Goal: Check status: Check status

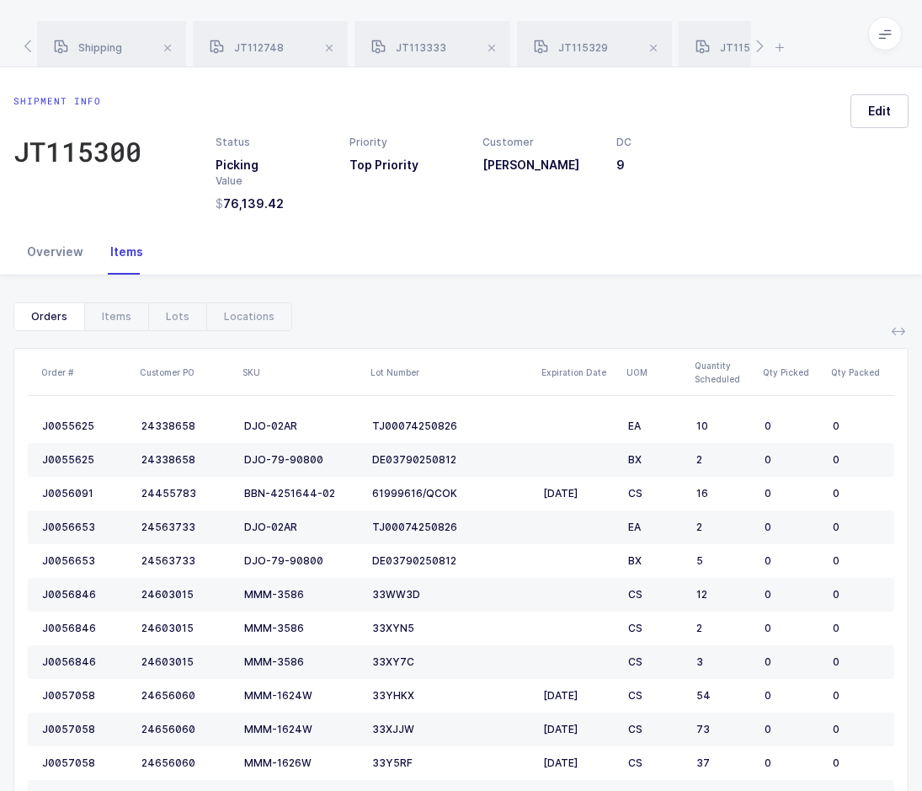
click at [57, 252] on div "Overview" at bounding box center [54, 251] width 83 height 45
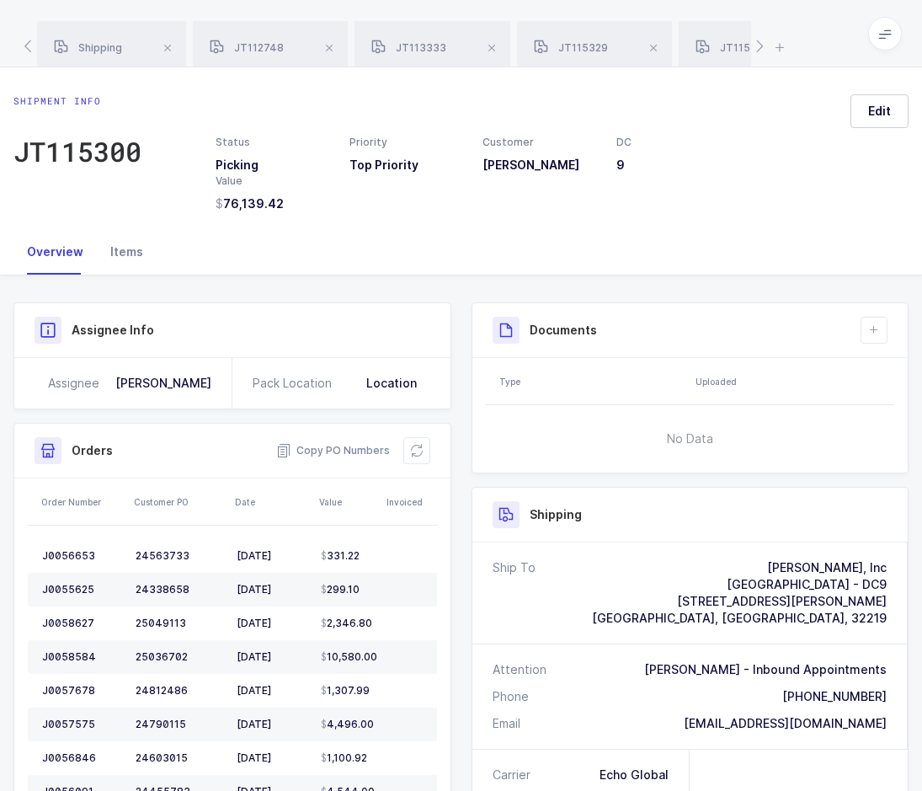
click at [136, 259] on div "Items" at bounding box center [127, 251] width 60 height 45
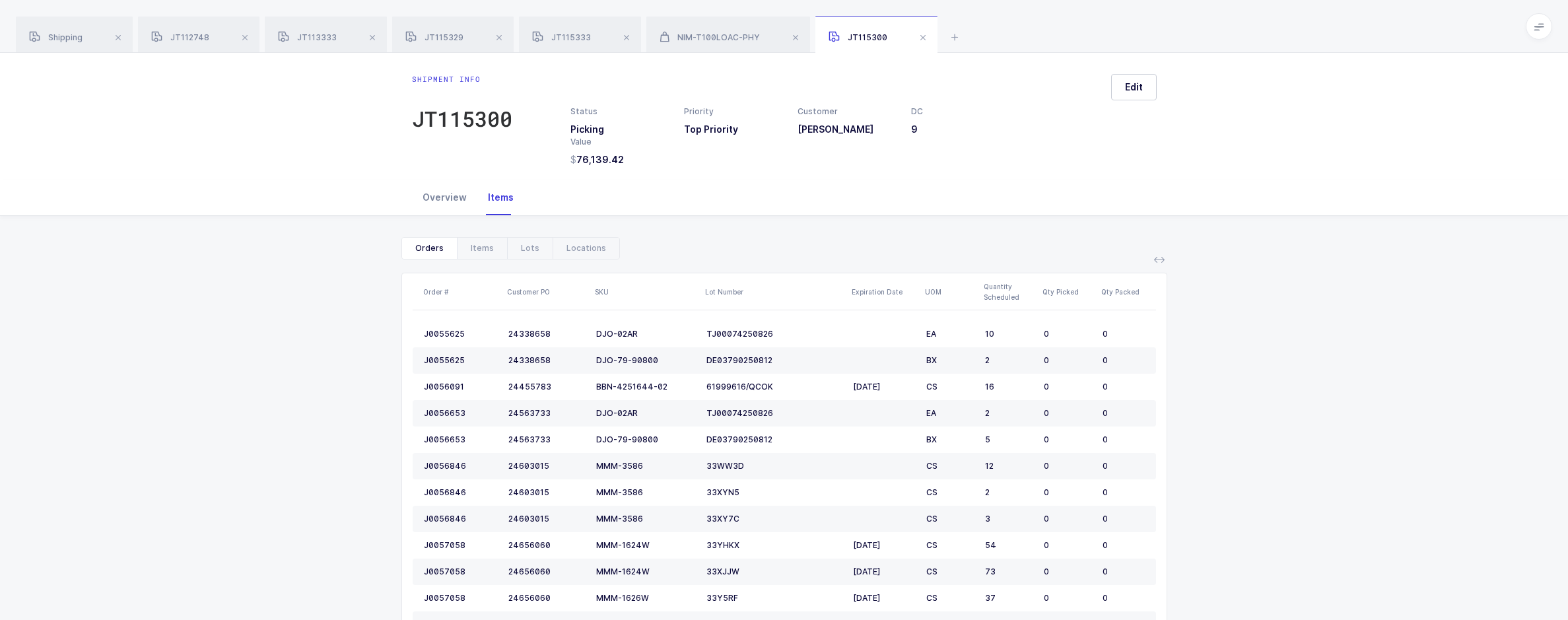
click at [446, 187] on div "Overview" at bounding box center [444, 197] width 65 height 35
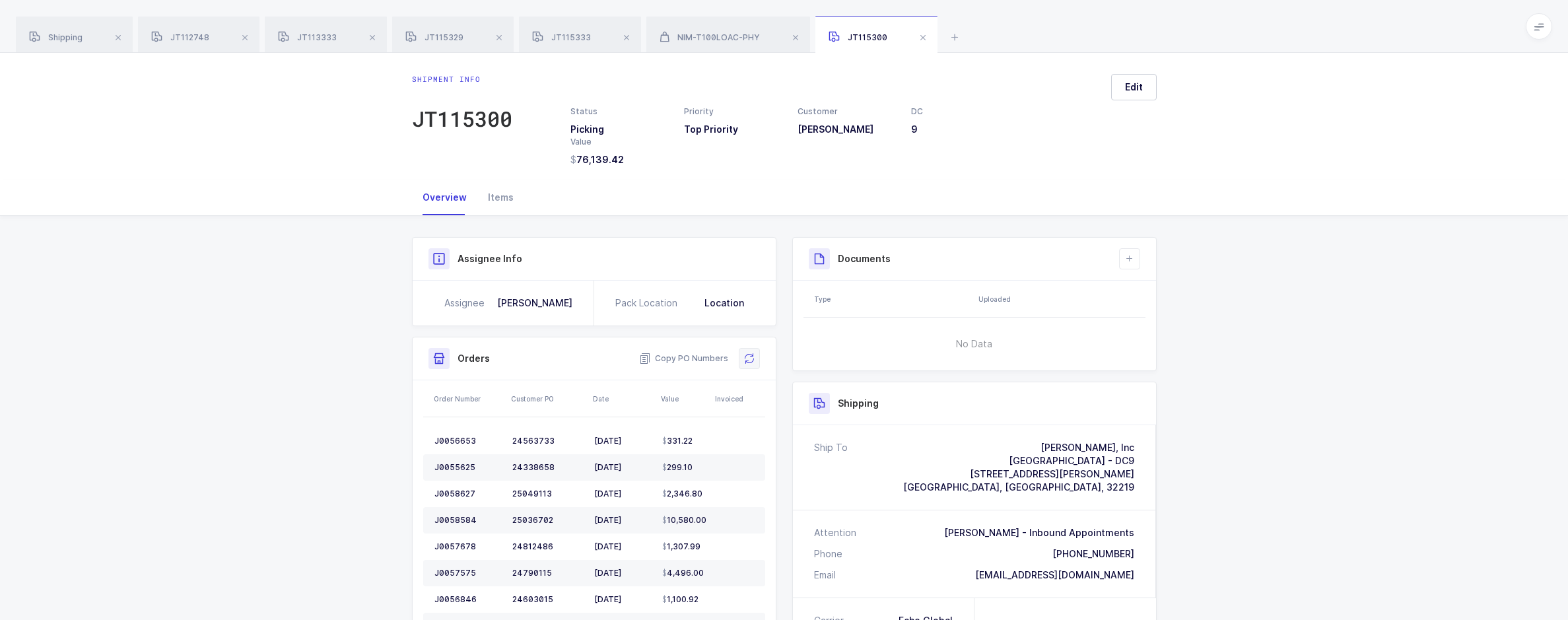
click at [722, 350] on button at bounding box center [749, 358] width 21 height 21
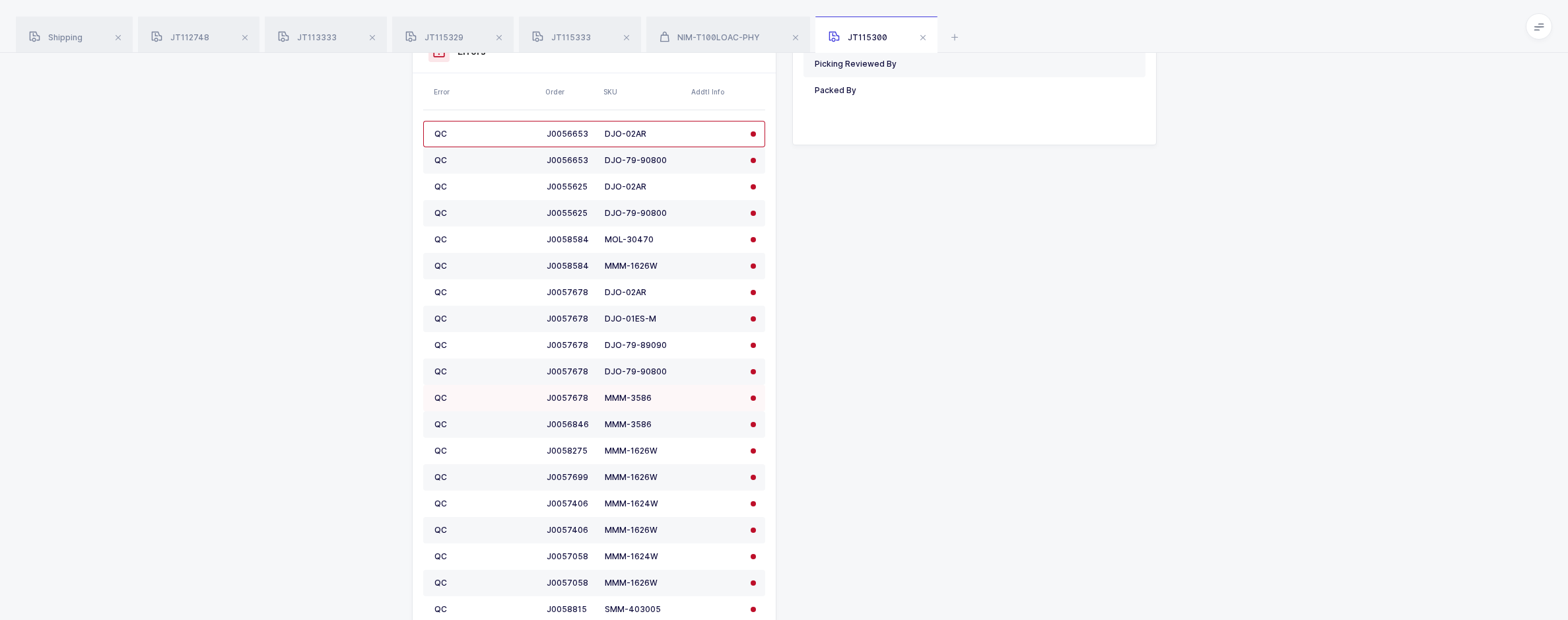
scroll to position [792, 0]
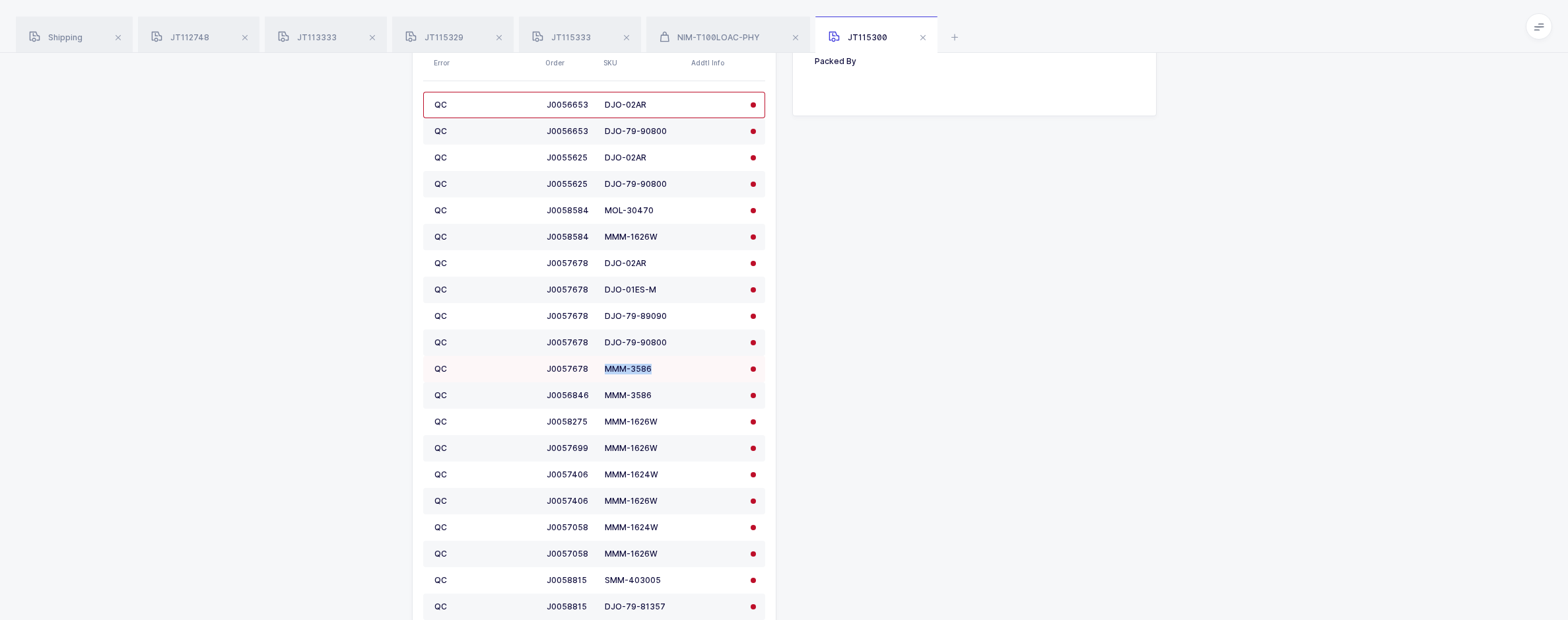
drag, startPoint x: 657, startPoint y: 370, endPoint x: 607, endPoint y: 371, distance: 50.0
click at [607, 371] on div "MMM-3586" at bounding box center [643, 368] width 78 height 10
copy div "MMM-3586"
click at [69, 31] on div "Shipping" at bounding box center [74, 34] width 117 height 37
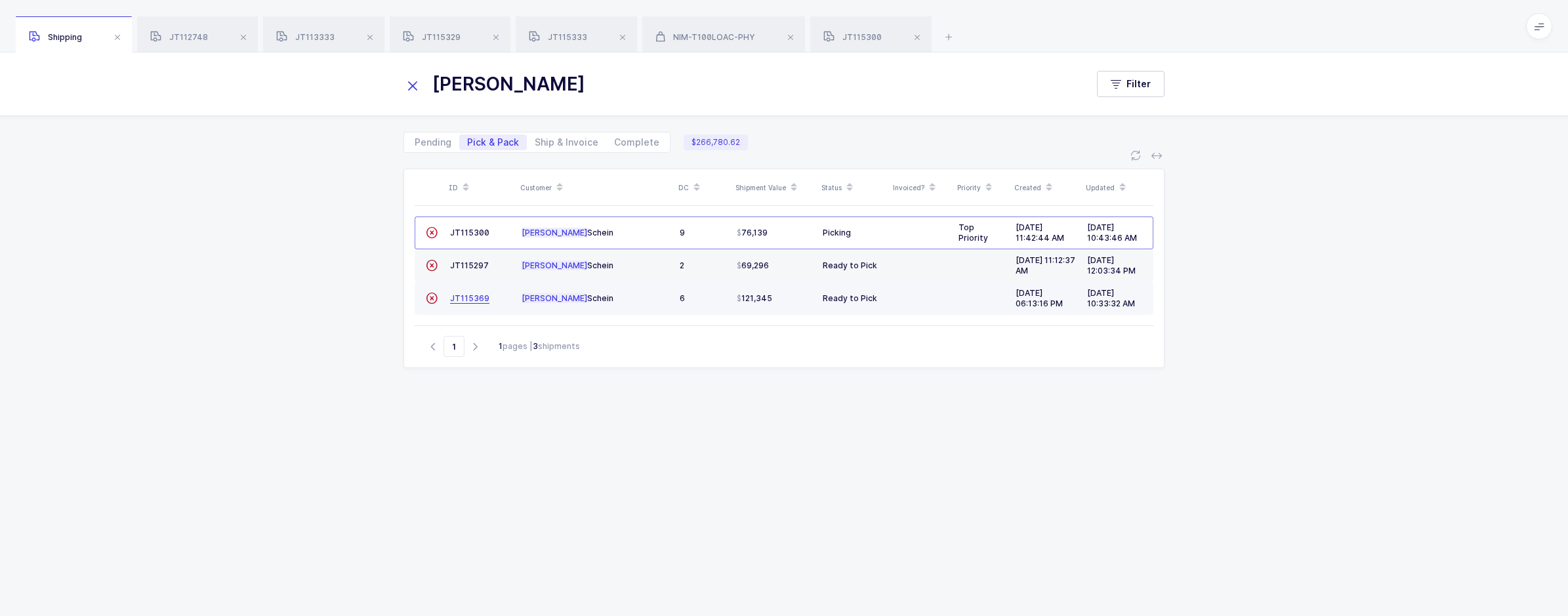
click at [477, 298] on span "JT115369" at bounding box center [470, 297] width 40 height 10
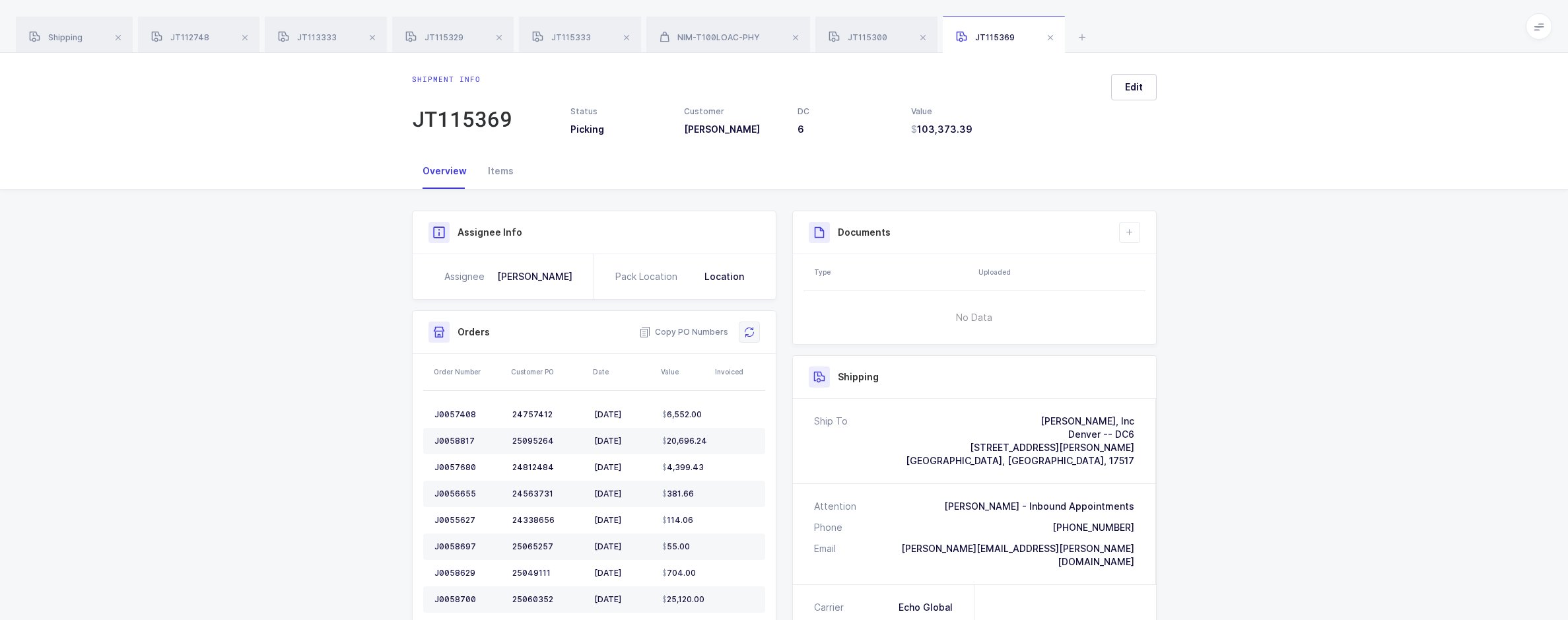
click at [722, 326] on button at bounding box center [749, 332] width 21 height 21
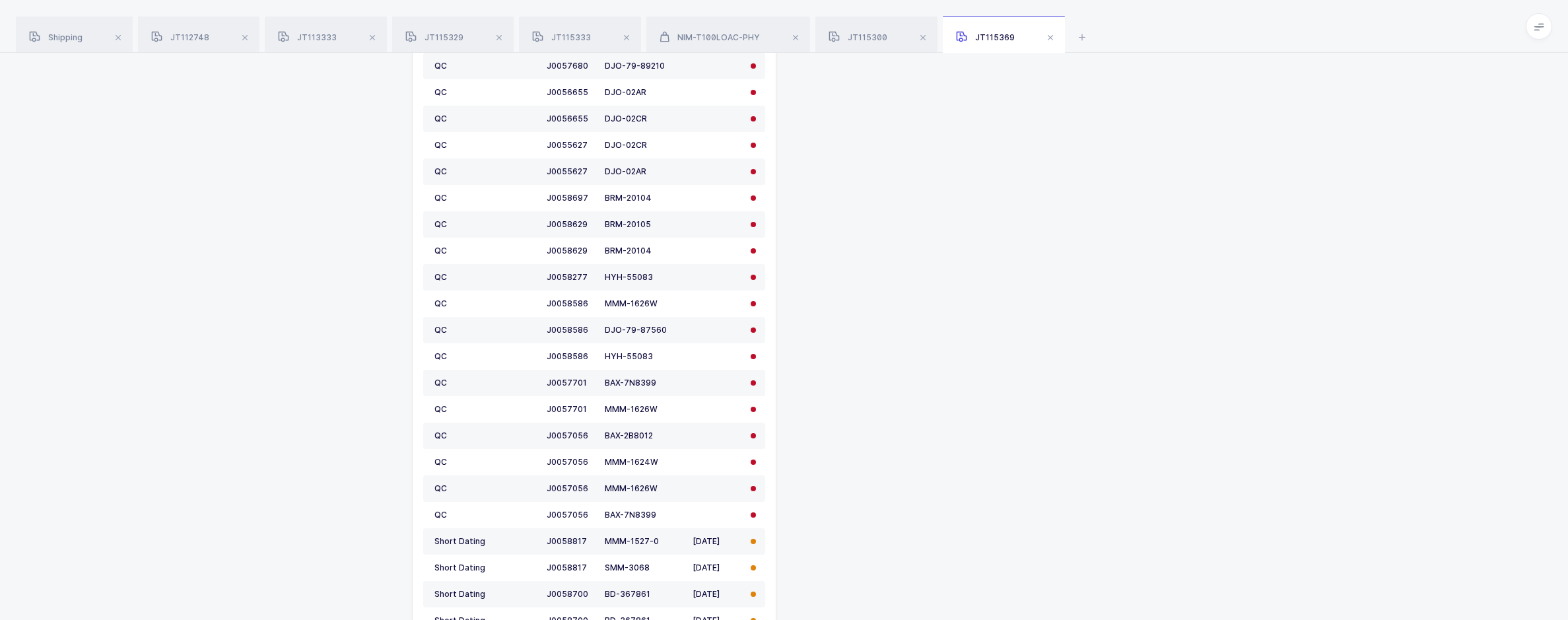
scroll to position [990, 0]
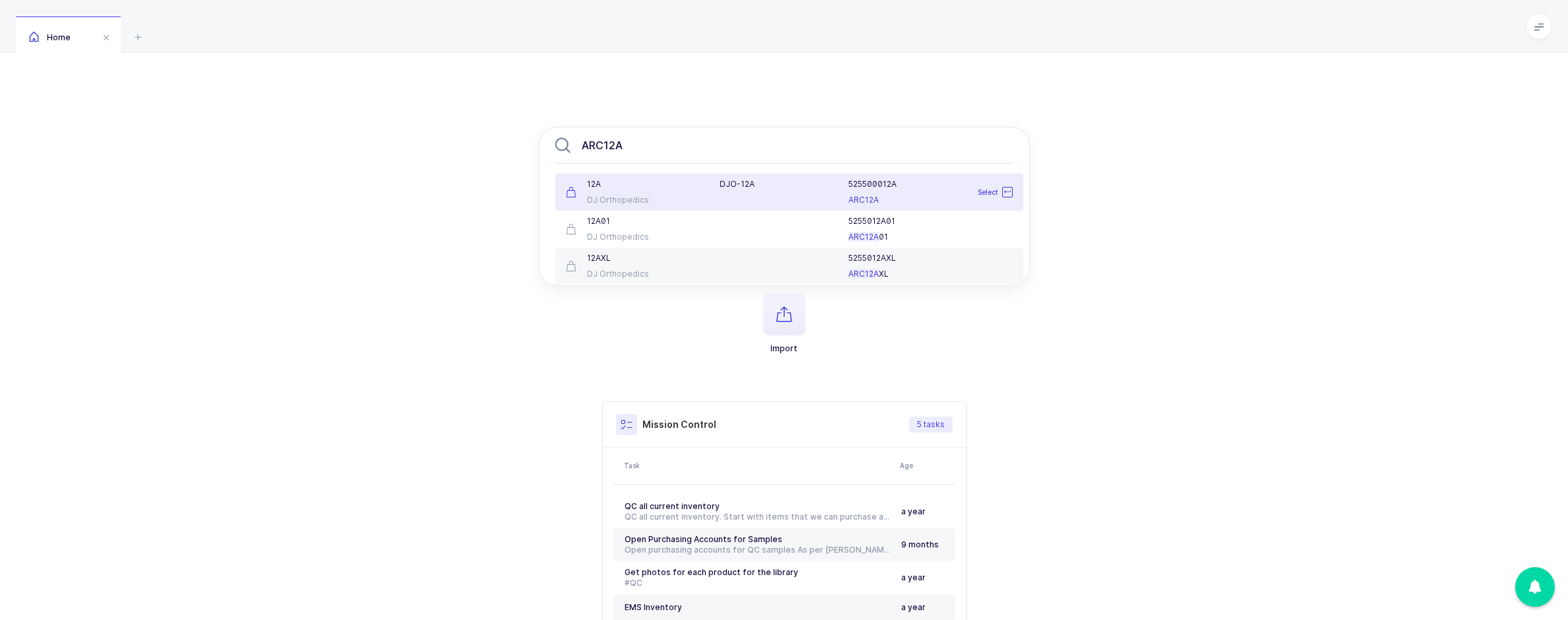
type input "ARC12A"
click at [672, 199] on div "DJ Orthopedics" at bounding box center [635, 199] width 139 height 10
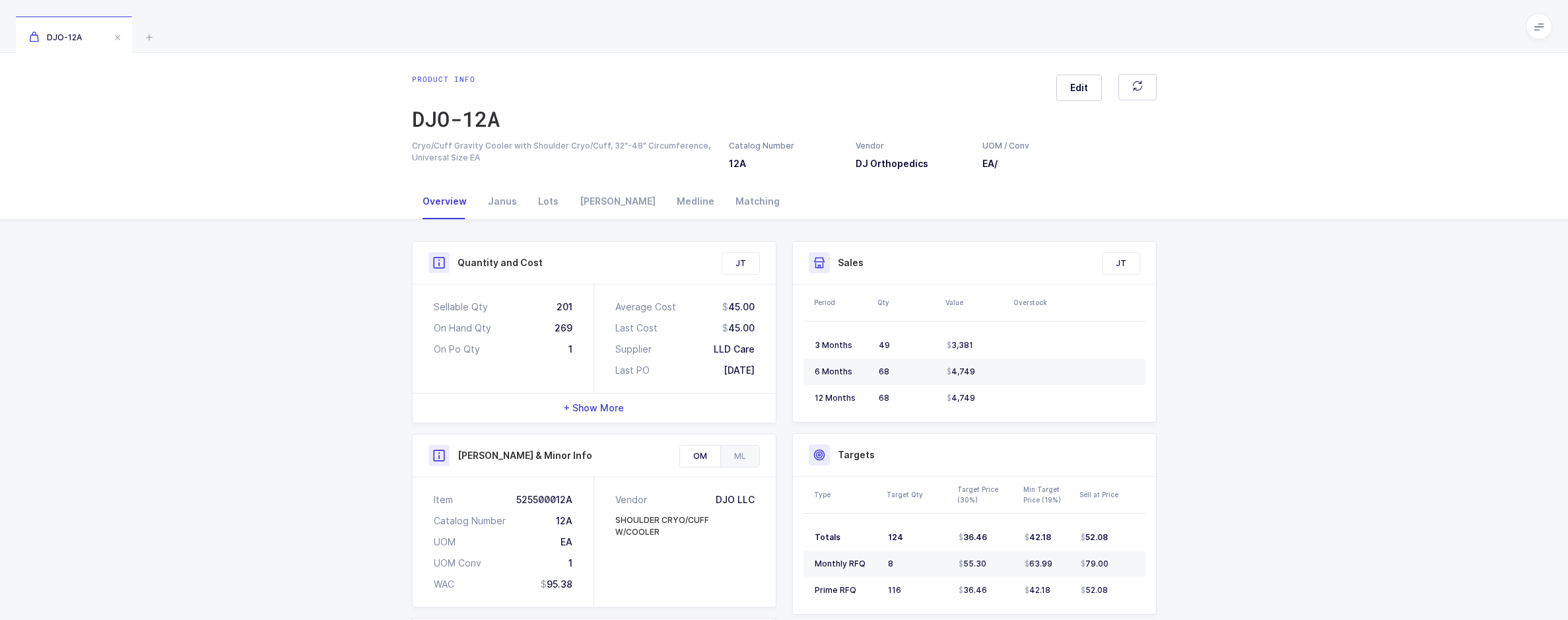
drag, startPoint x: 445, startPoint y: 119, endPoint x: 328, endPoint y: 116, distance: 117.0
click at [445, 119] on div "DJO-12A" at bounding box center [456, 119] width 88 height 27
drag, startPoint x: 469, startPoint y: 129, endPoint x: 405, endPoint y: 122, distance: 64.4
click at [469, 129] on div "DJO-12A" at bounding box center [456, 119] width 88 height 27
click at [148, 36] on icon at bounding box center [149, 37] width 16 height 16
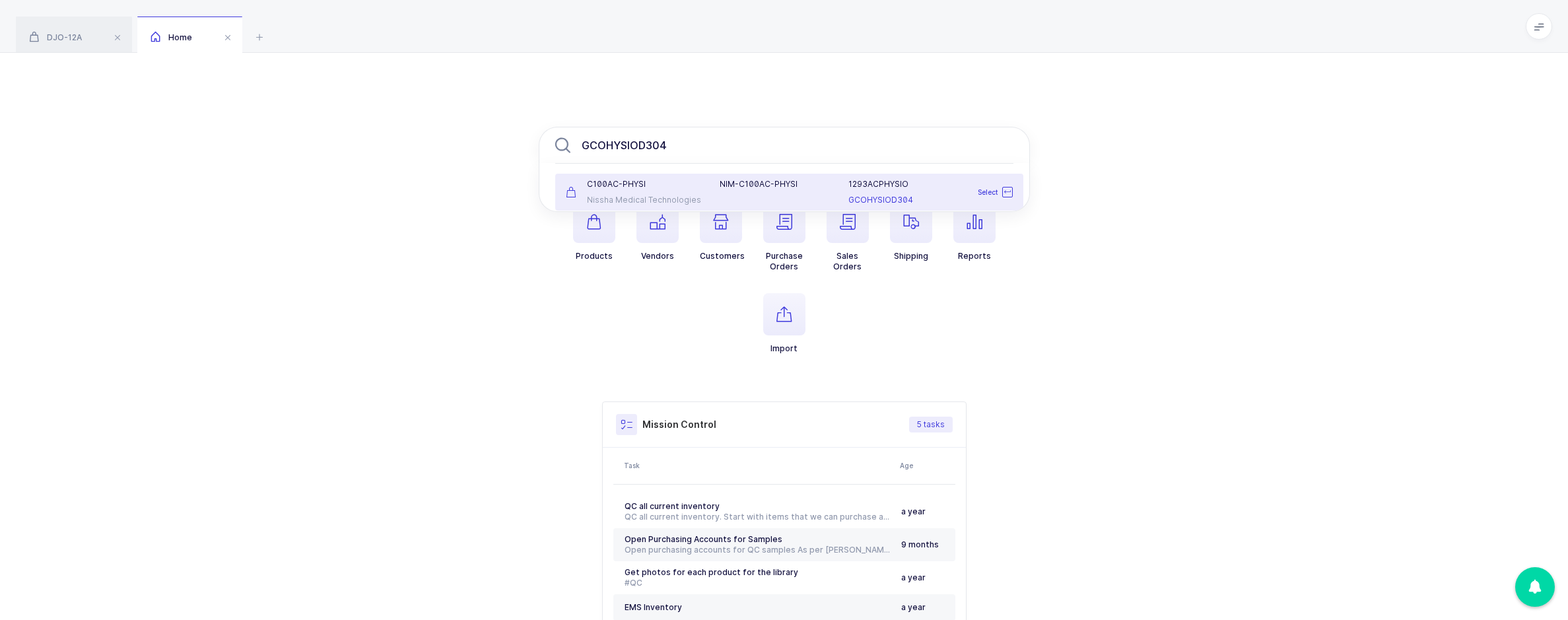
type input "GCOHYSIOD304"
click at [684, 199] on div "Nissha Medical Technologies" at bounding box center [635, 199] width 139 height 10
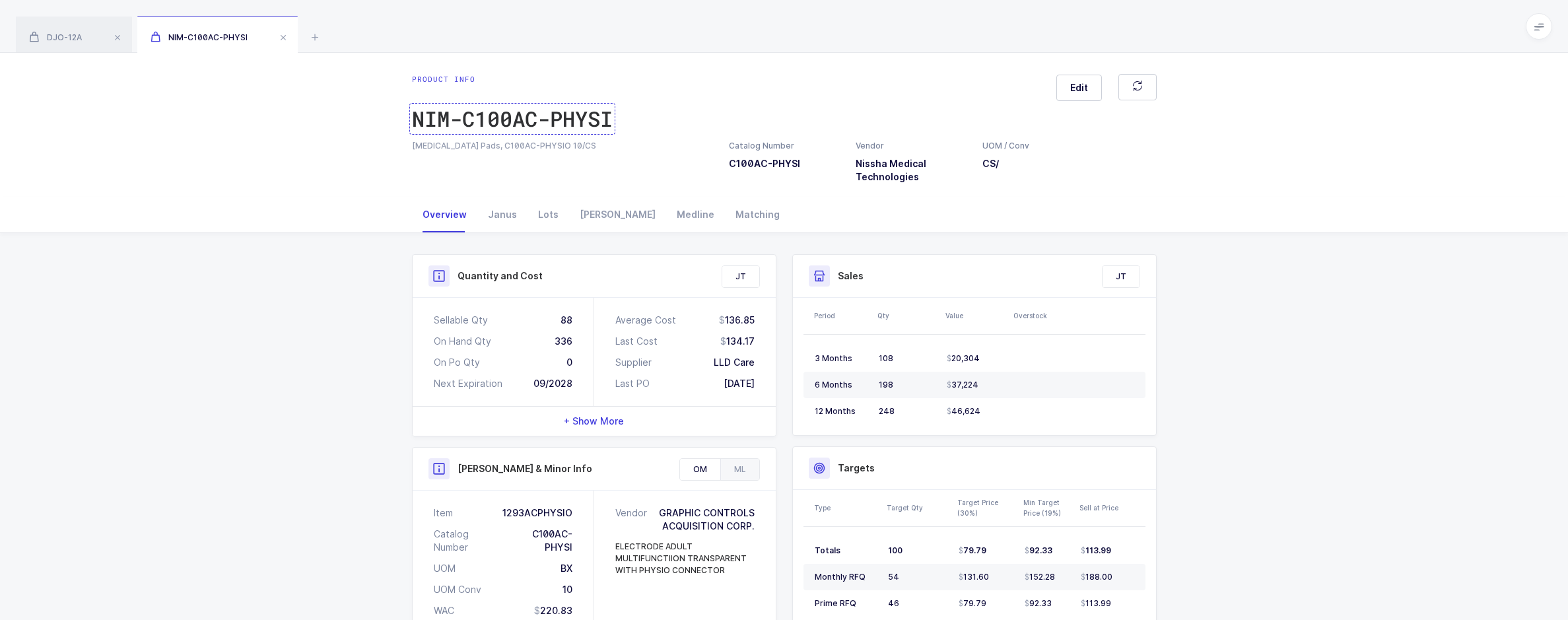
click at [500, 129] on div "NIM-C100AC-PHYSI" at bounding box center [512, 119] width 201 height 27
click at [314, 34] on icon at bounding box center [315, 37] width 16 height 16
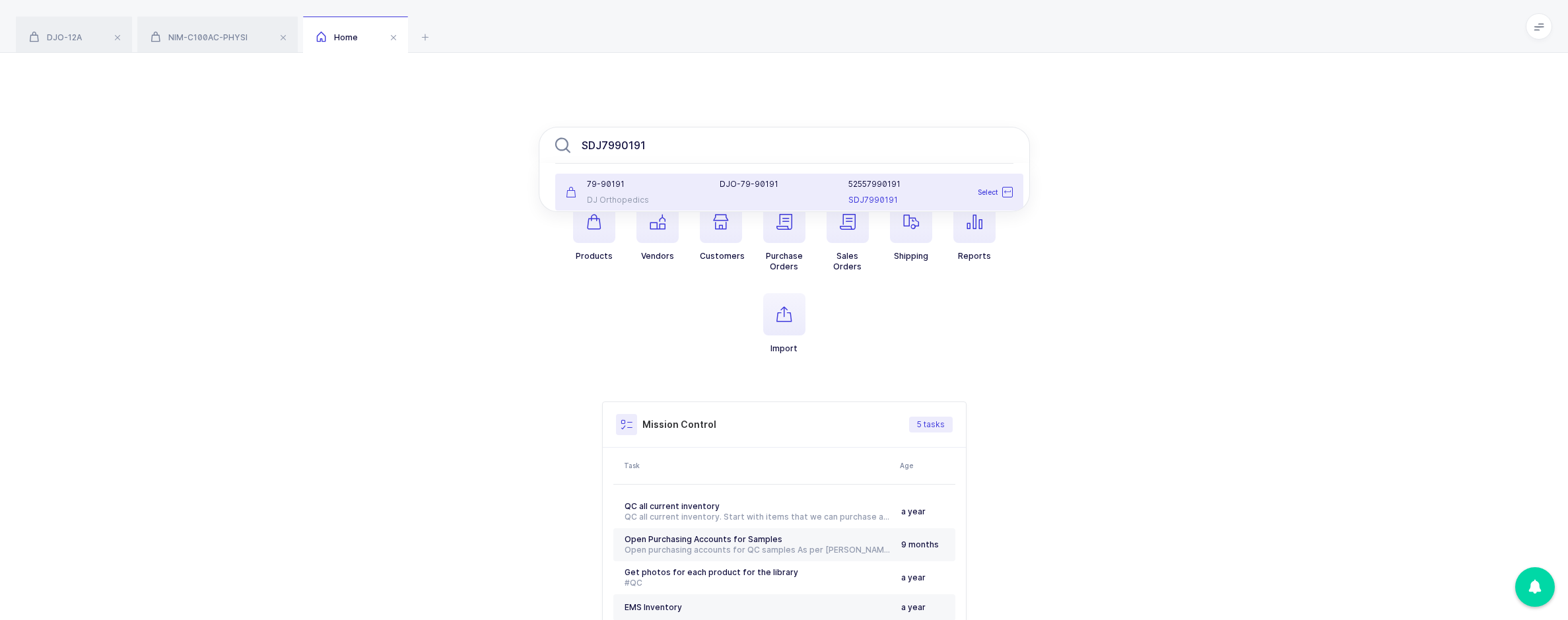
type input "SDJ7990191"
click at [718, 197] on div "DJO-79-90191" at bounding box center [776, 192] width 129 height 27
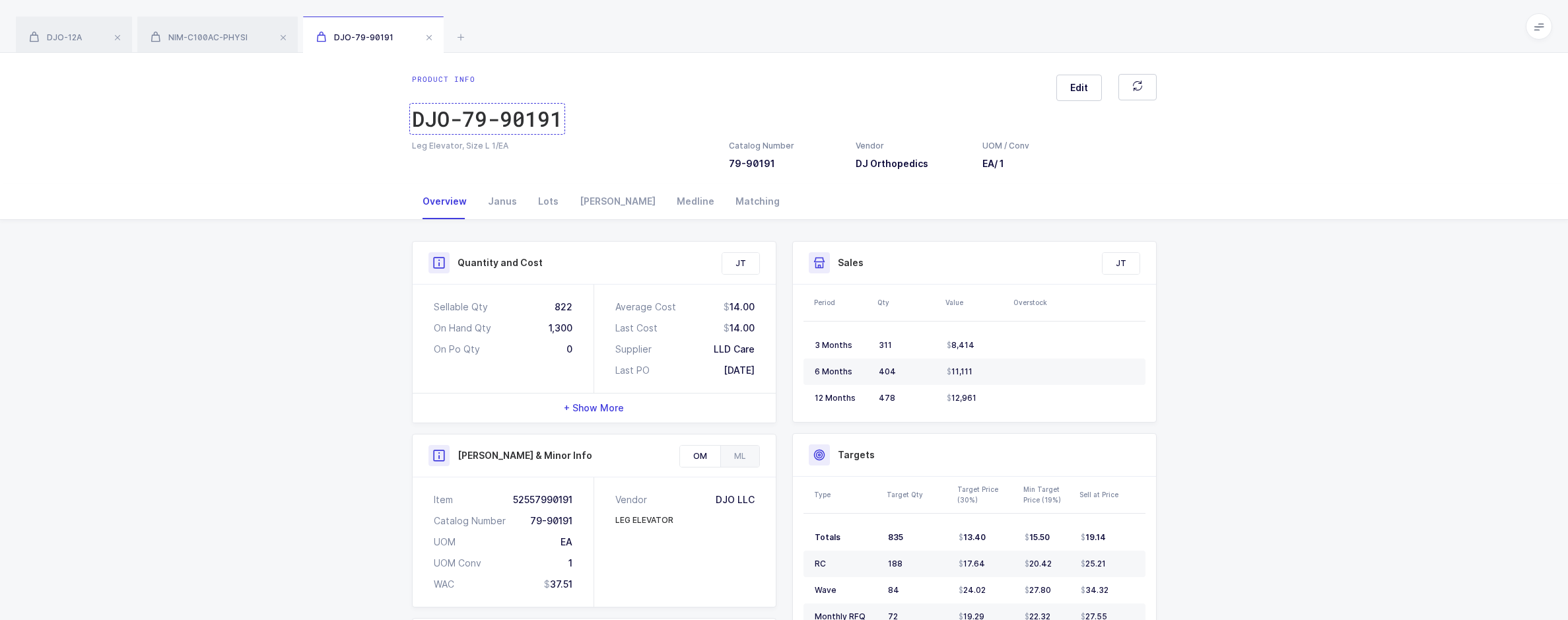
click at [503, 129] on div "DJO-79-90191" at bounding box center [487, 119] width 151 height 27
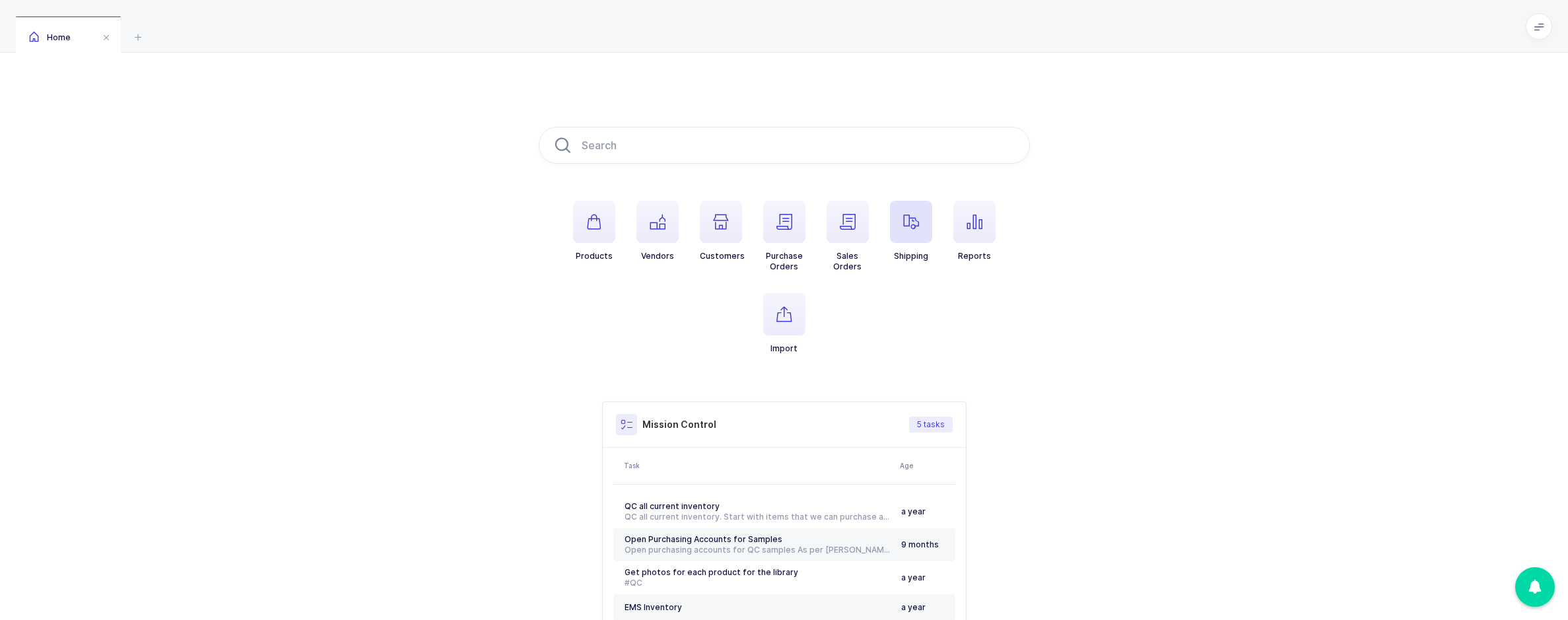
click at [907, 228] on icon "button" at bounding box center [911, 222] width 16 height 16
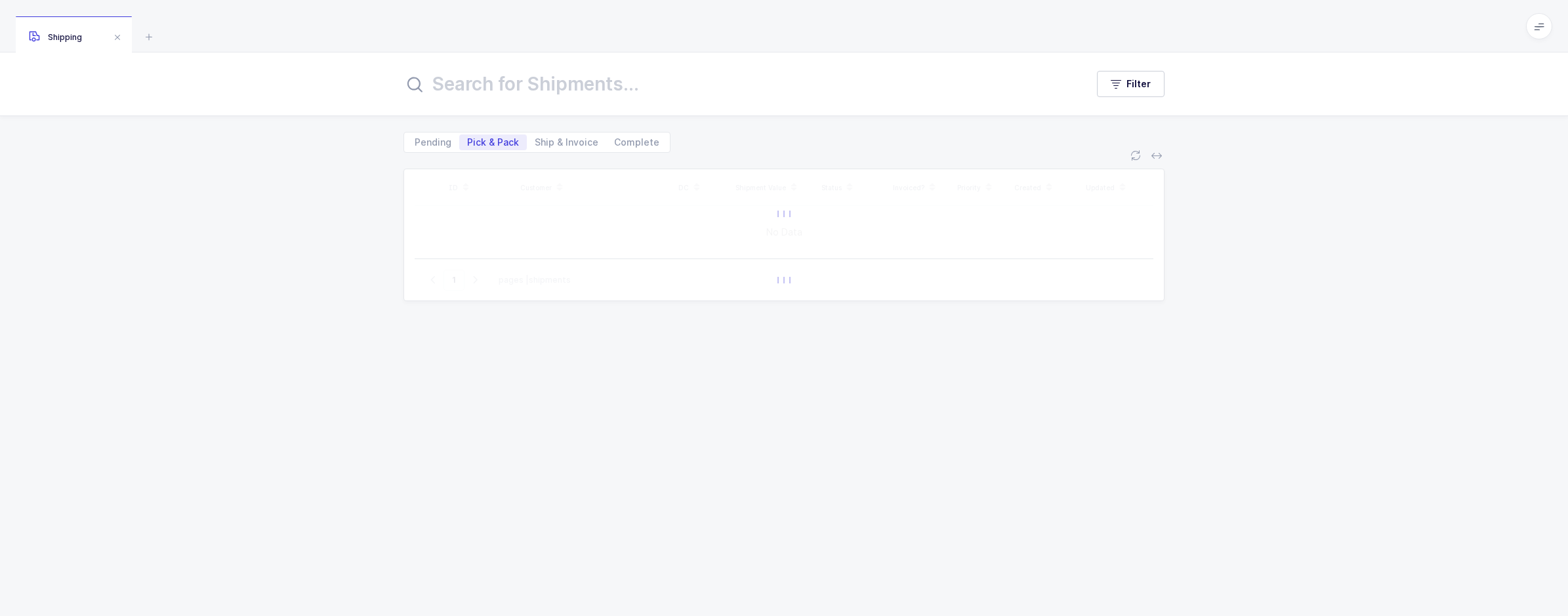
click at [575, 76] on input "text" at bounding box center [737, 84] width 667 height 31
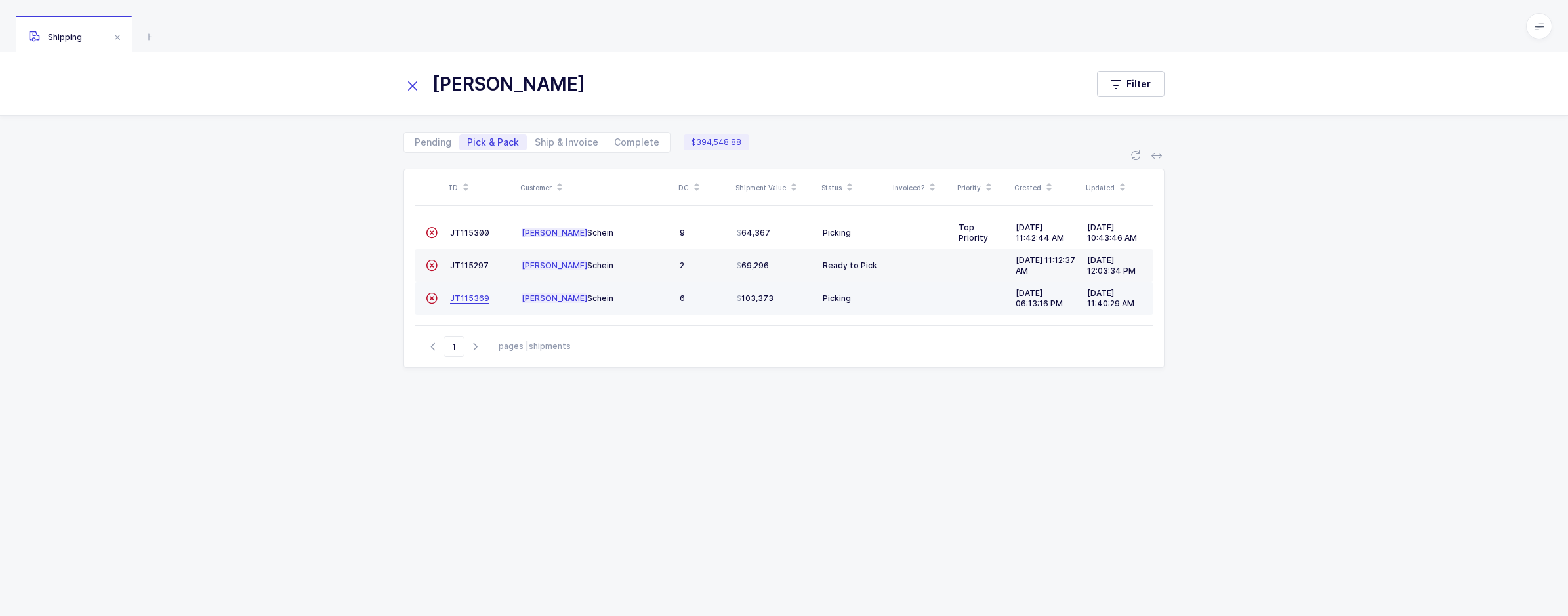
type input "[PERSON_NAME]"
click at [469, 299] on span "JT115369" at bounding box center [470, 297] width 40 height 10
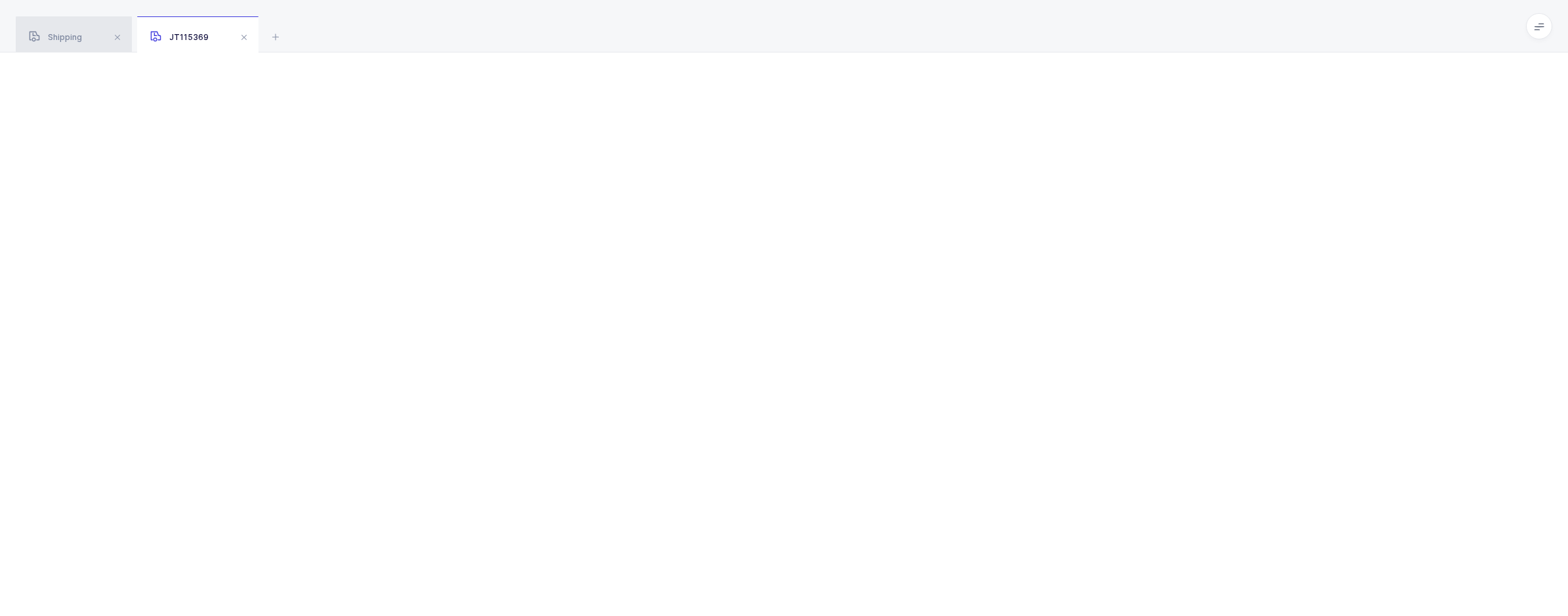
click at [92, 36] on div "Shipping" at bounding box center [73, 34] width 116 height 37
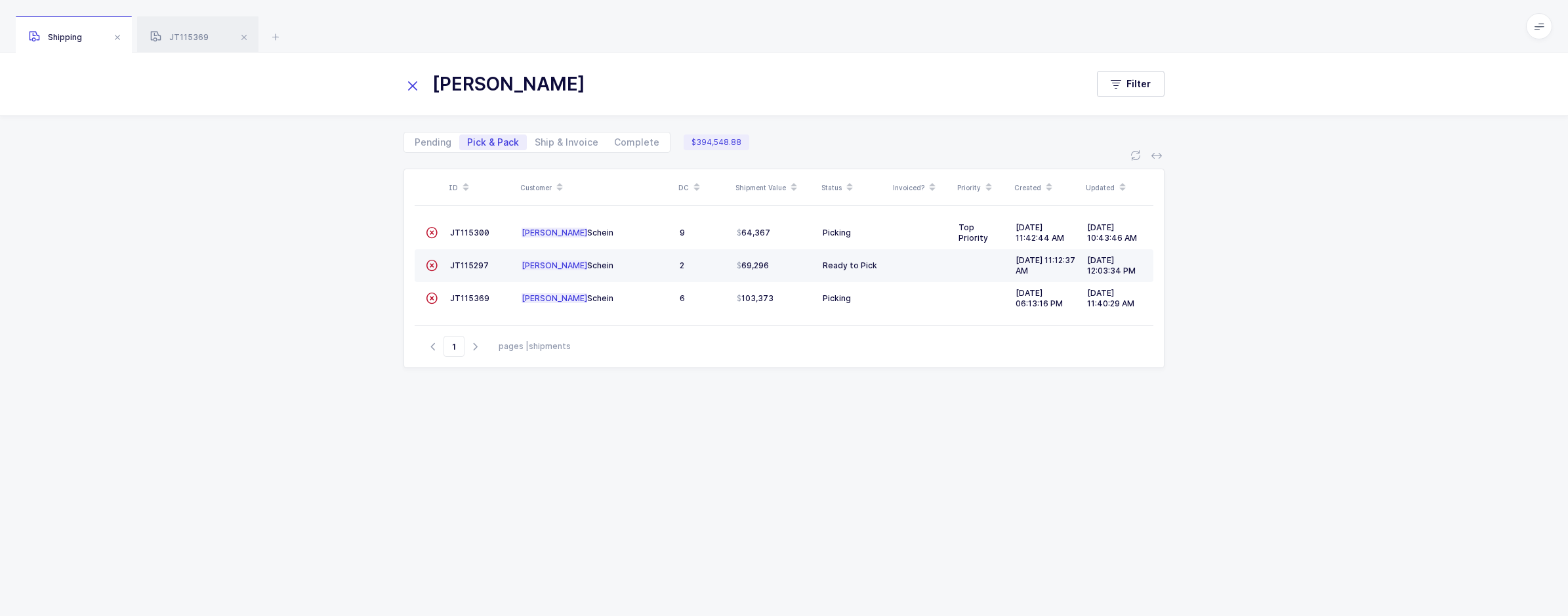
click at [470, 260] on div "JT115297" at bounding box center [481, 266] width 61 height 11
click at [465, 266] on span "JT115297" at bounding box center [470, 265] width 39 height 10
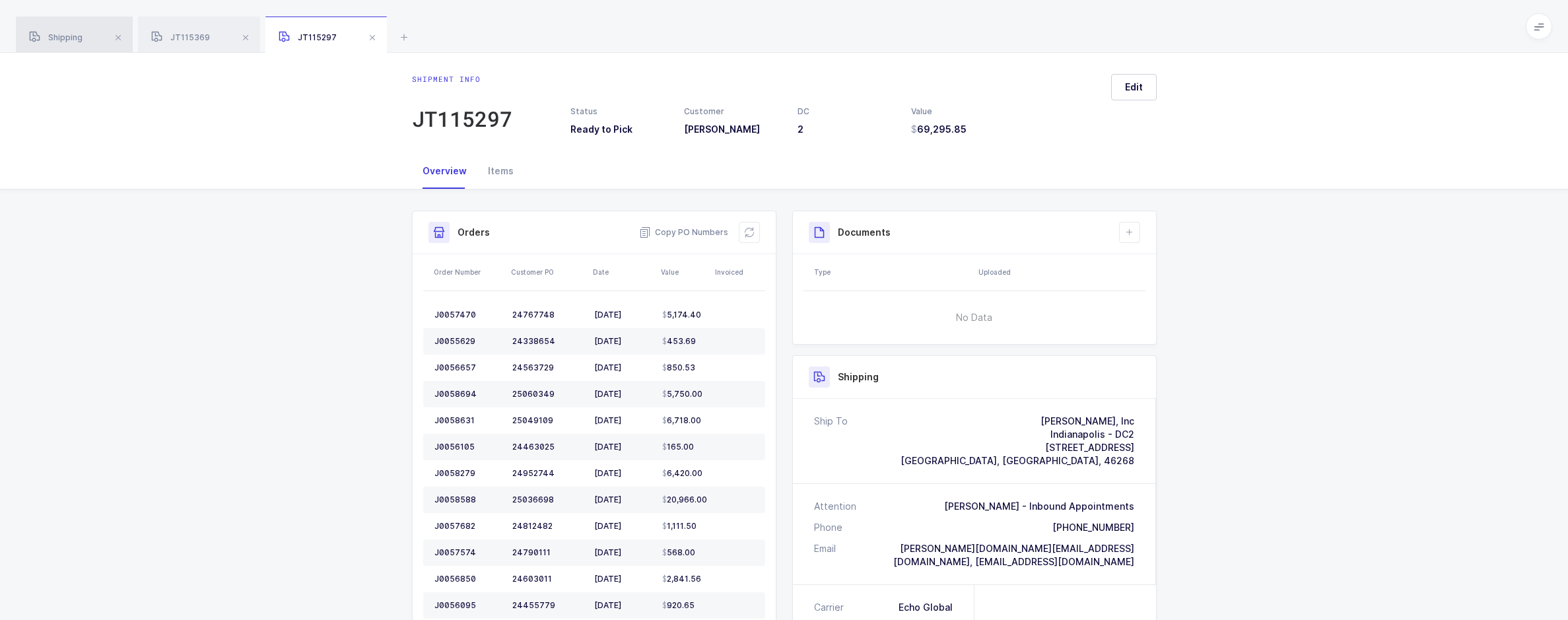
click at [60, 37] on span "Shipping" at bounding box center [56, 37] width 53 height 10
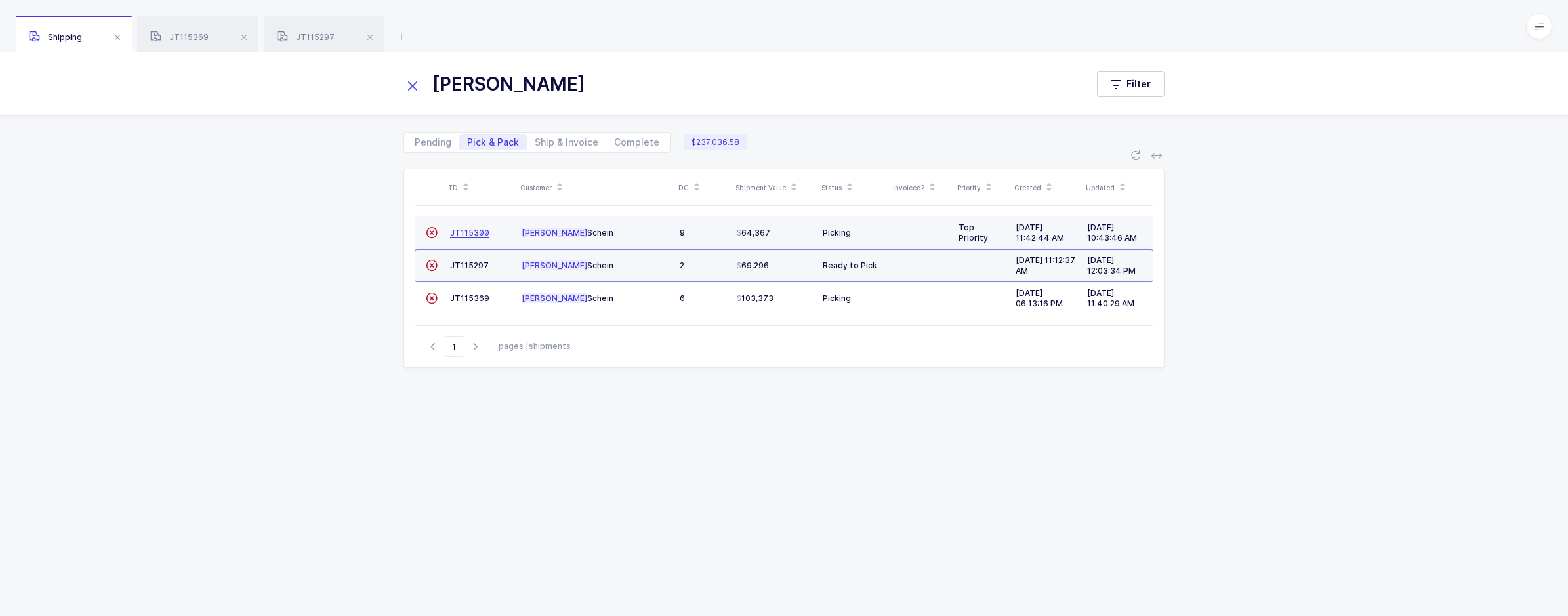
click at [463, 235] on span "JT115300" at bounding box center [470, 232] width 40 height 10
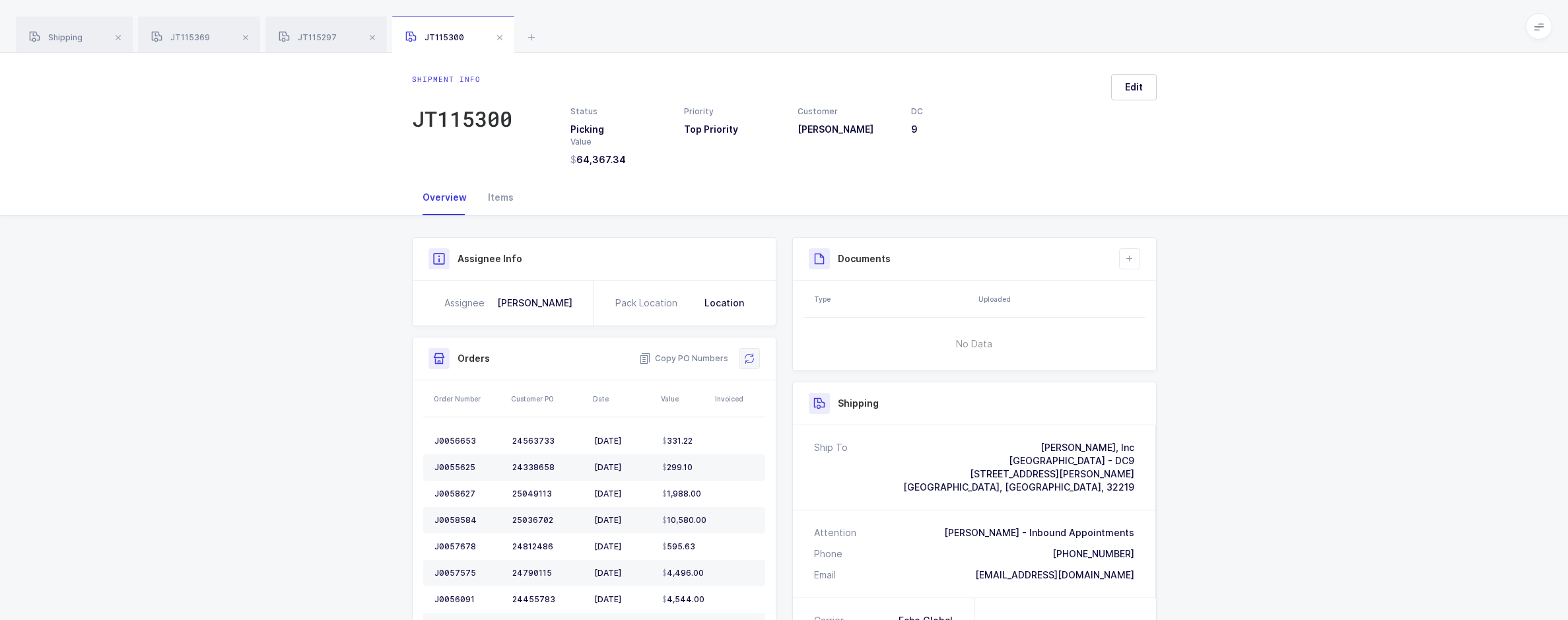
click at [750, 359] on icon at bounding box center [749, 358] width 10 height 10
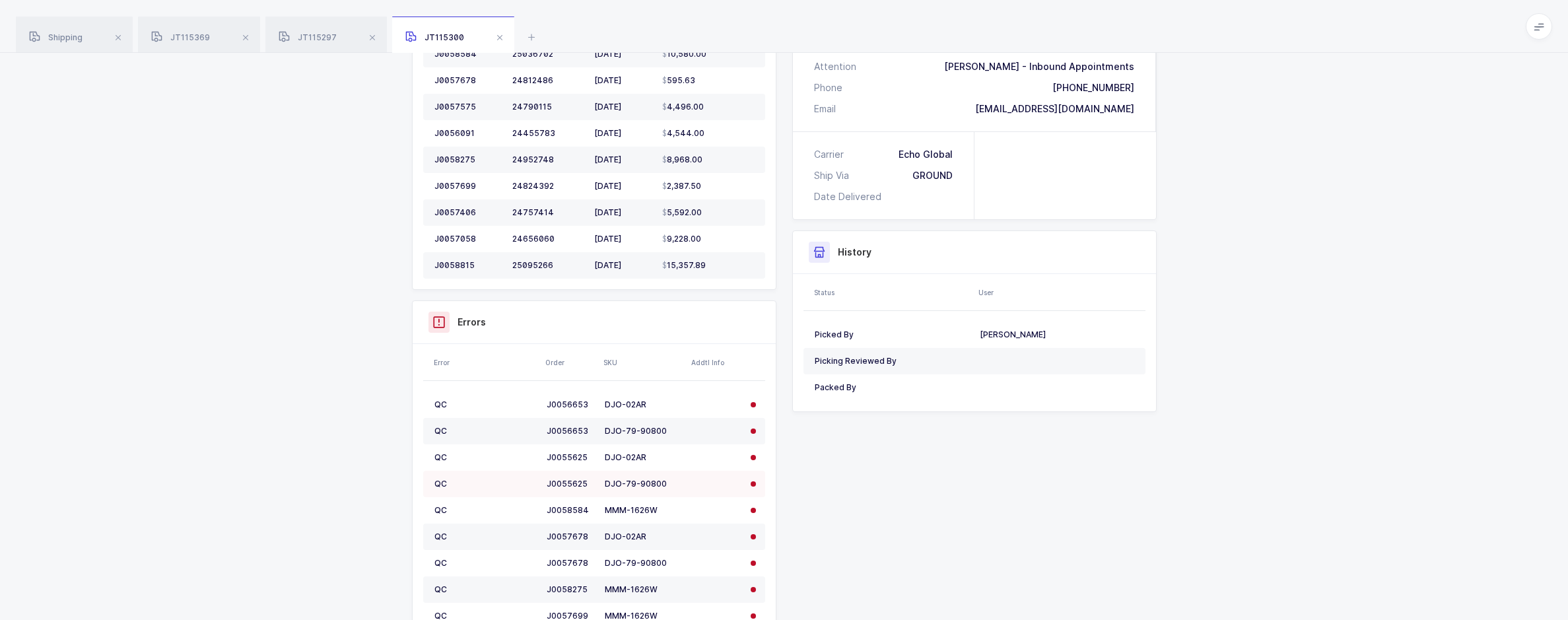
scroll to position [528, 0]
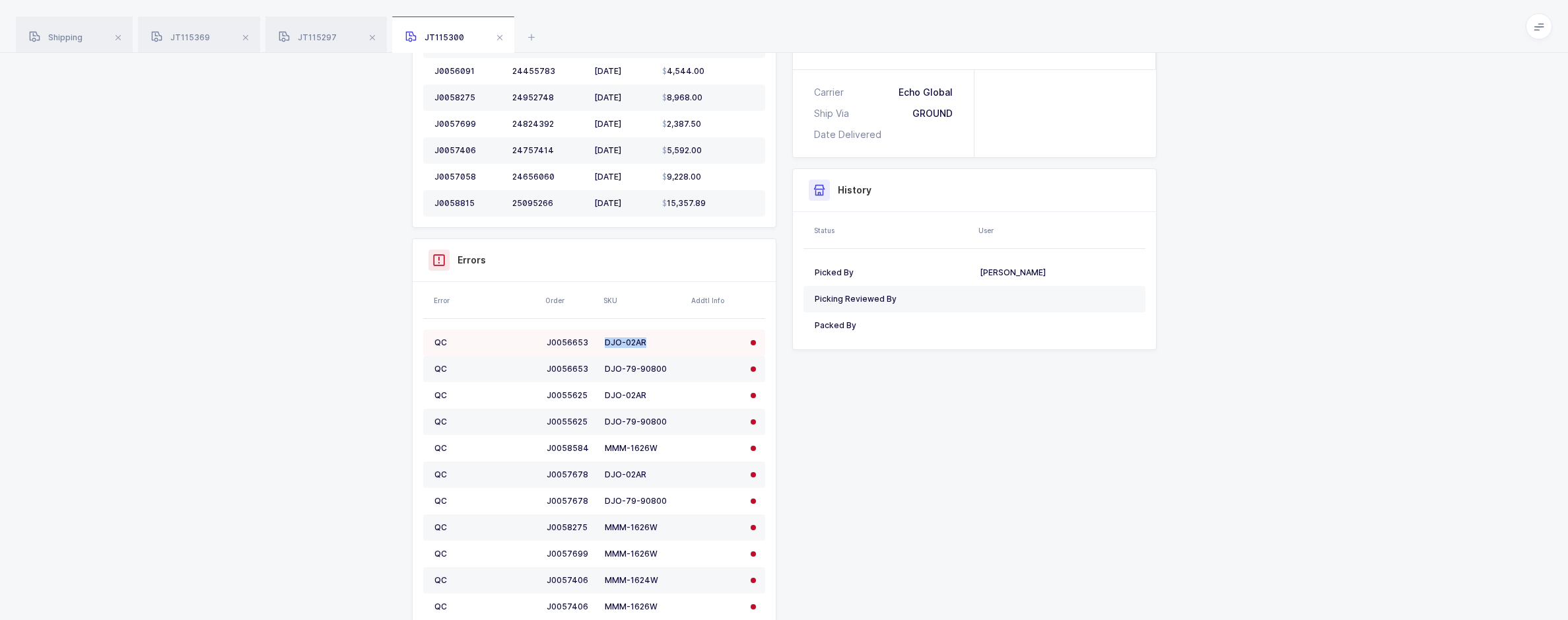
drag, startPoint x: 654, startPoint y: 345, endPoint x: 592, endPoint y: 343, distance: 62.0
click at [592, 343] on tr "QC J0056653 DJO-02AR" at bounding box center [594, 343] width 342 height 27
copy tr "DJO-02AR"
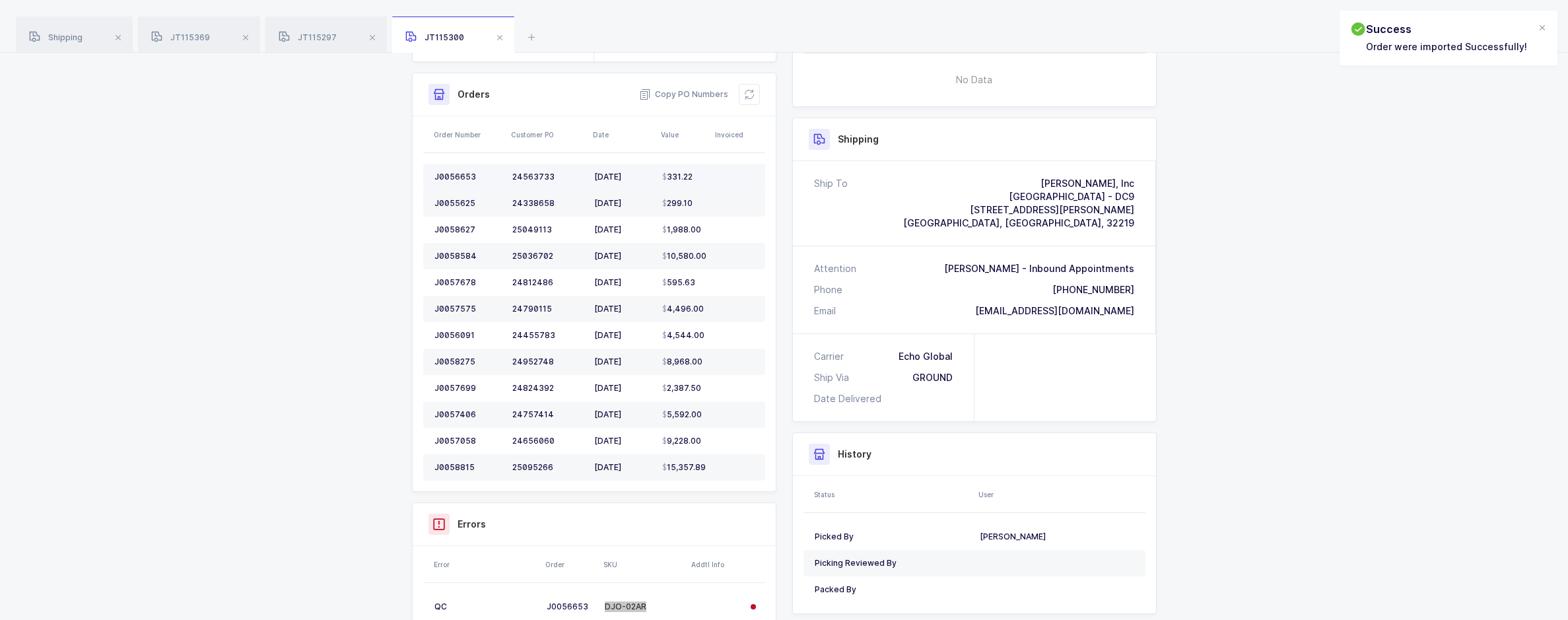
scroll to position [0, 0]
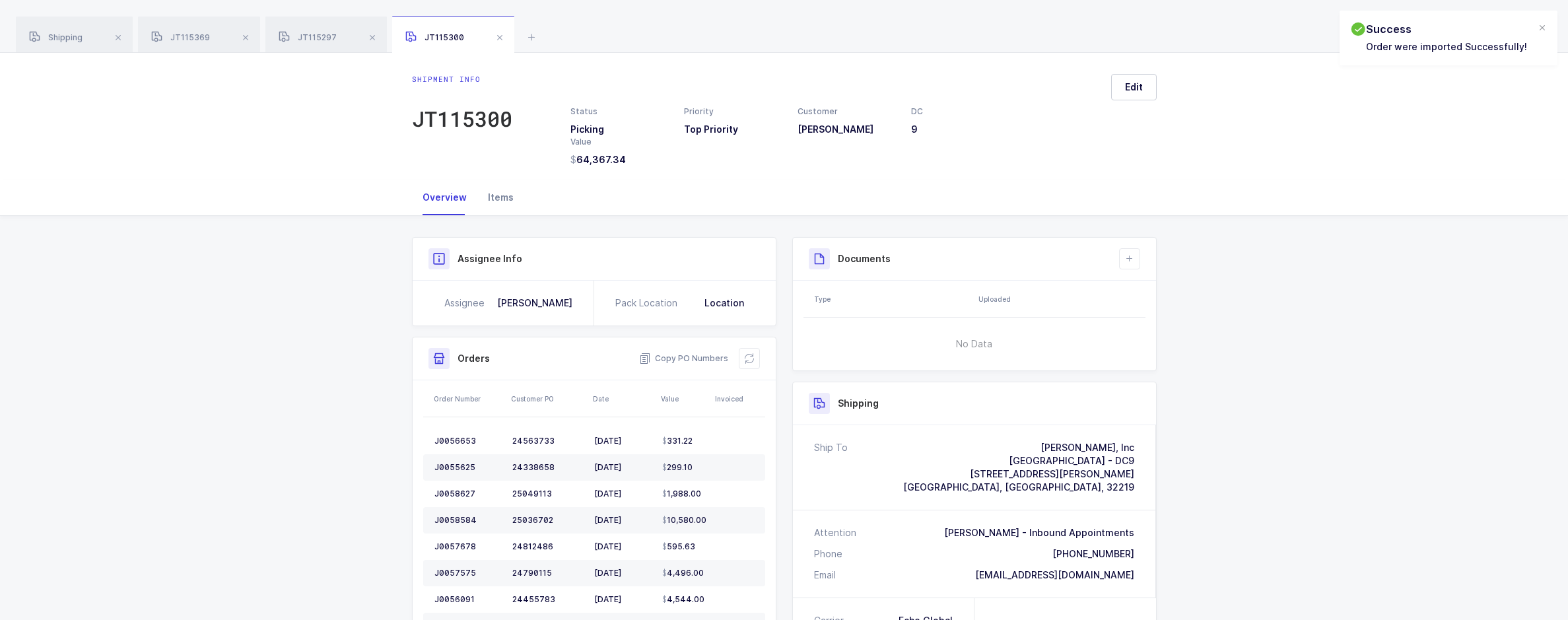
click at [495, 198] on div "Items" at bounding box center [501, 197] width 47 height 35
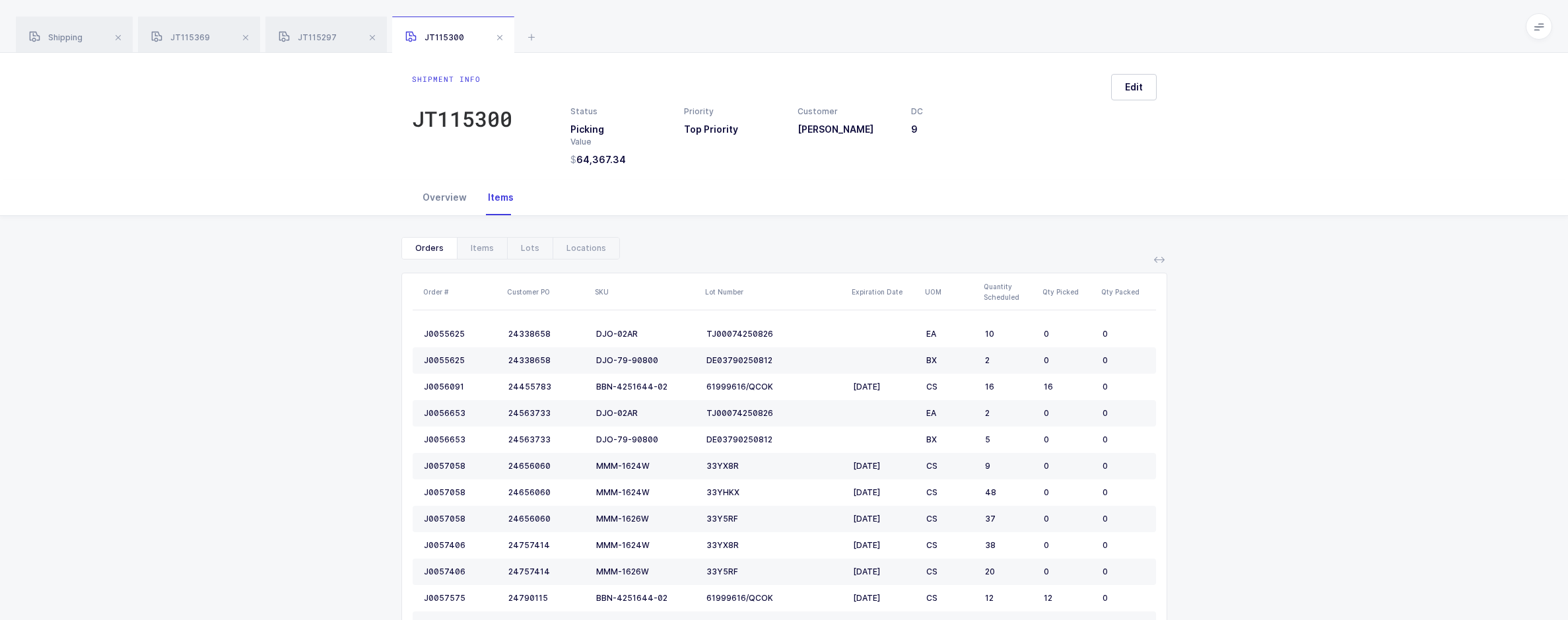
click at [448, 203] on div "Overview" at bounding box center [444, 197] width 65 height 35
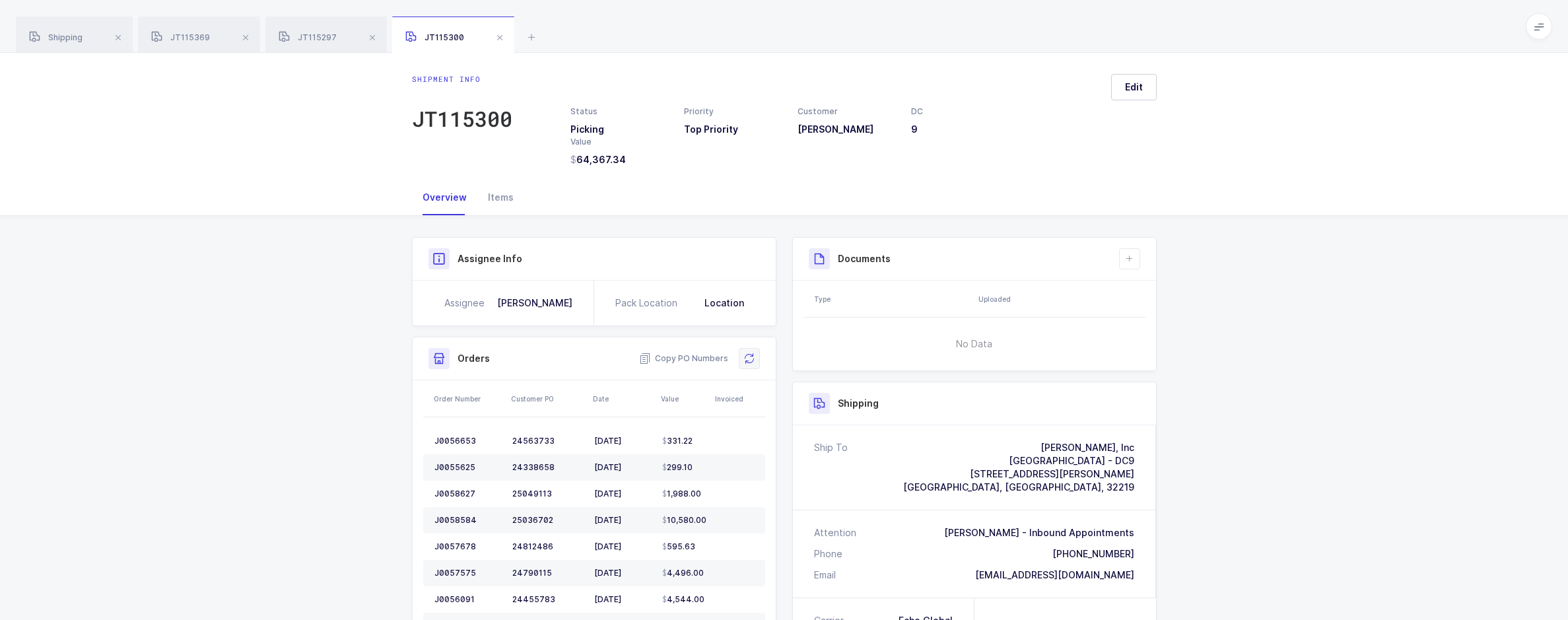
click at [750, 360] on icon at bounding box center [749, 358] width 15 height 15
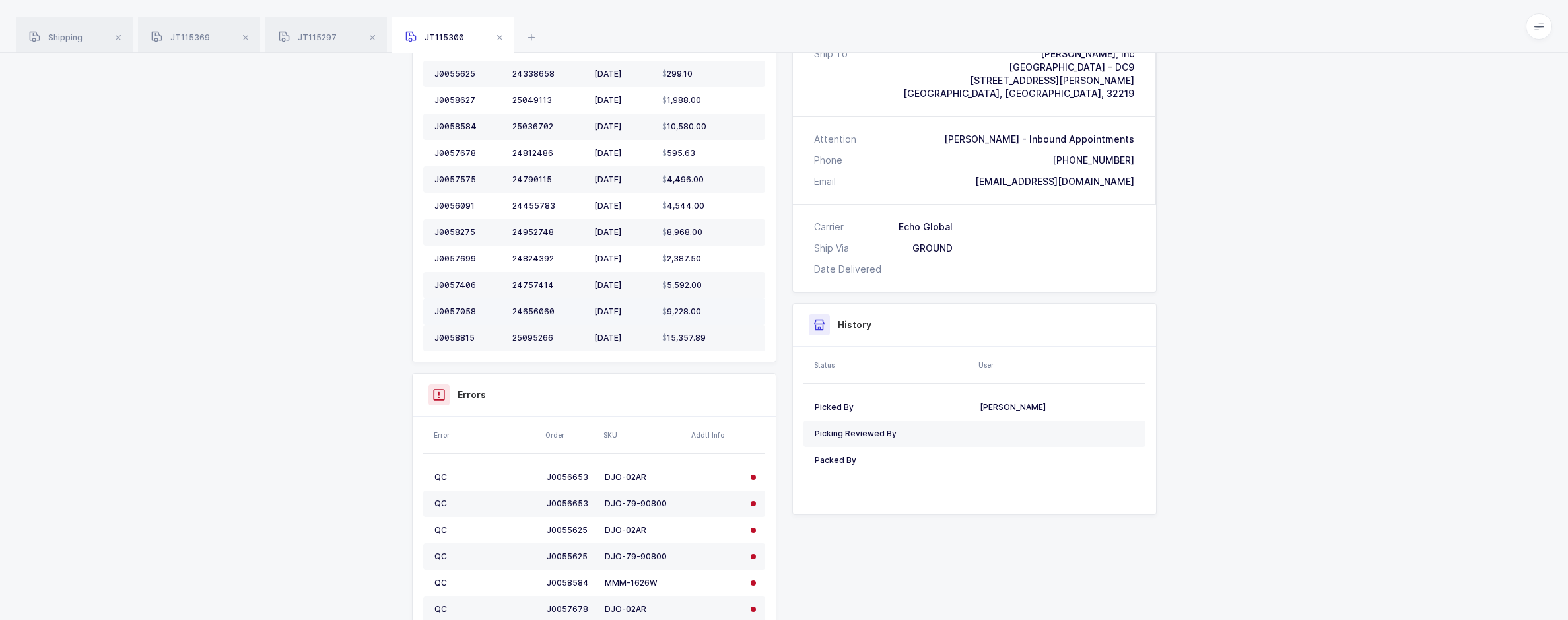
scroll to position [396, 0]
drag, startPoint x: 666, startPoint y: 499, endPoint x: 604, endPoint y: 502, distance: 62.1
click at [604, 502] on div "DJO-79-90800" at bounding box center [643, 500] width 78 height 10
copy div "DJO-79-90800"
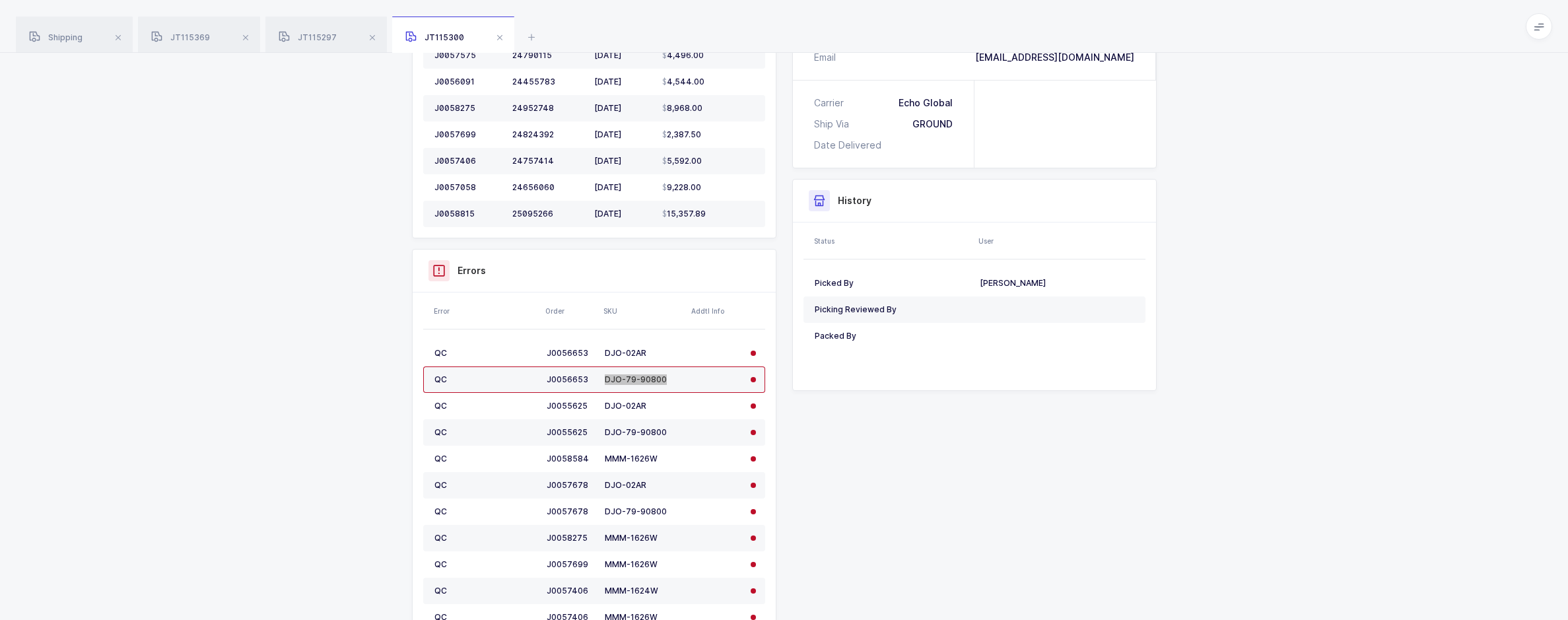
scroll to position [528, 0]
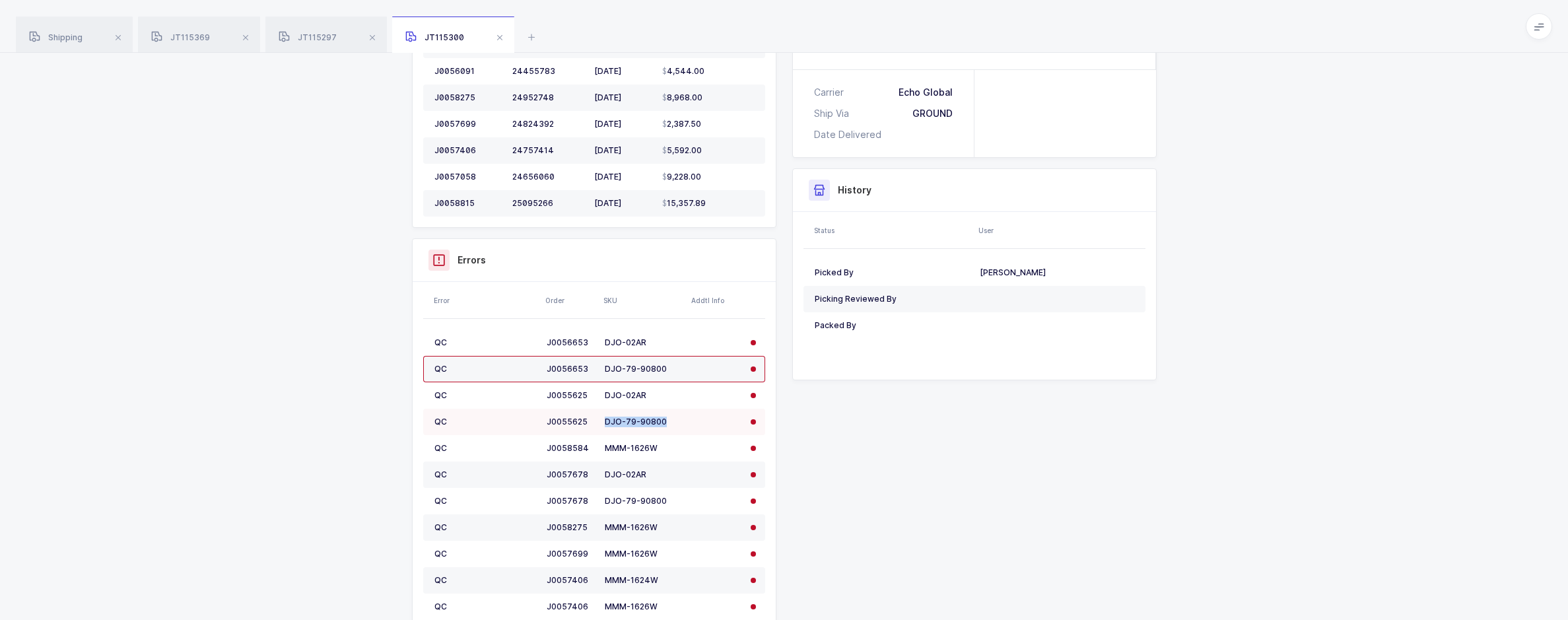
drag, startPoint x: 669, startPoint y: 420, endPoint x: 594, endPoint y: 426, distance: 75.2
click at [594, 426] on tr "QC J0055625 DJO-79-90800" at bounding box center [594, 422] width 342 height 27
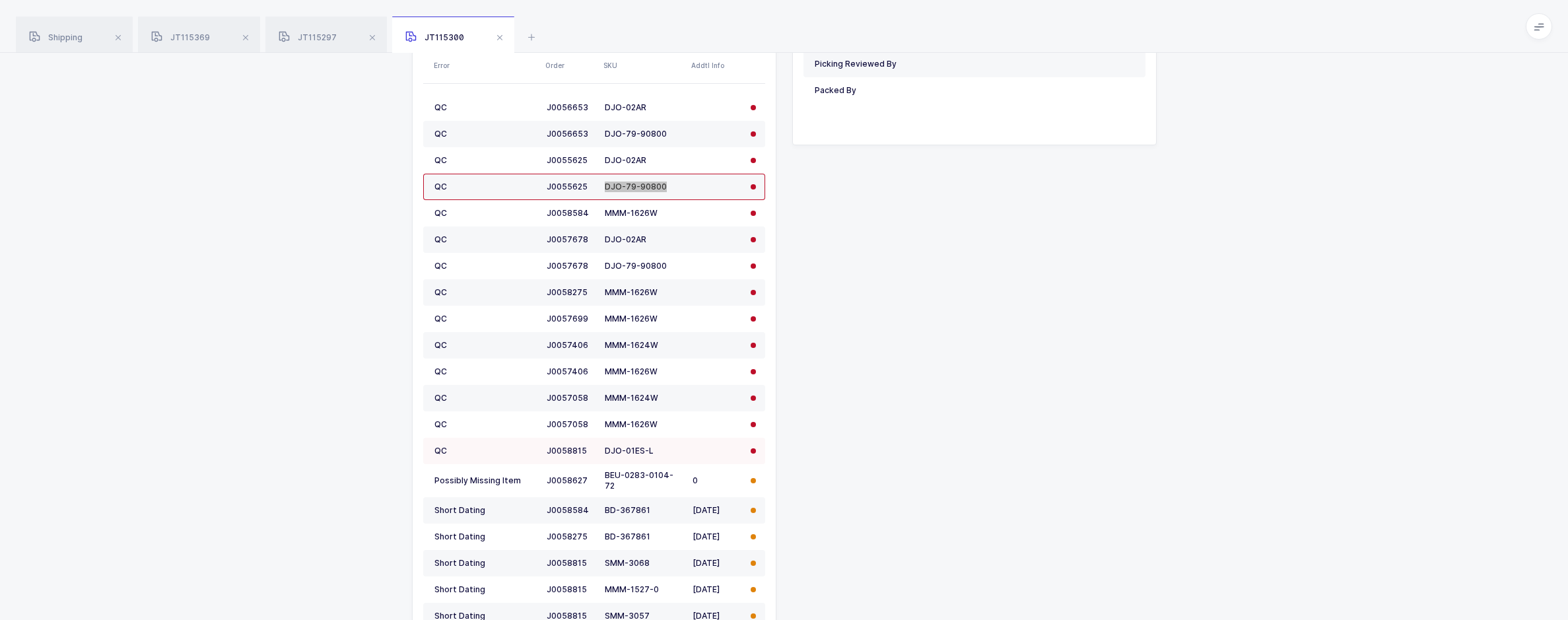
scroll to position [792, 0]
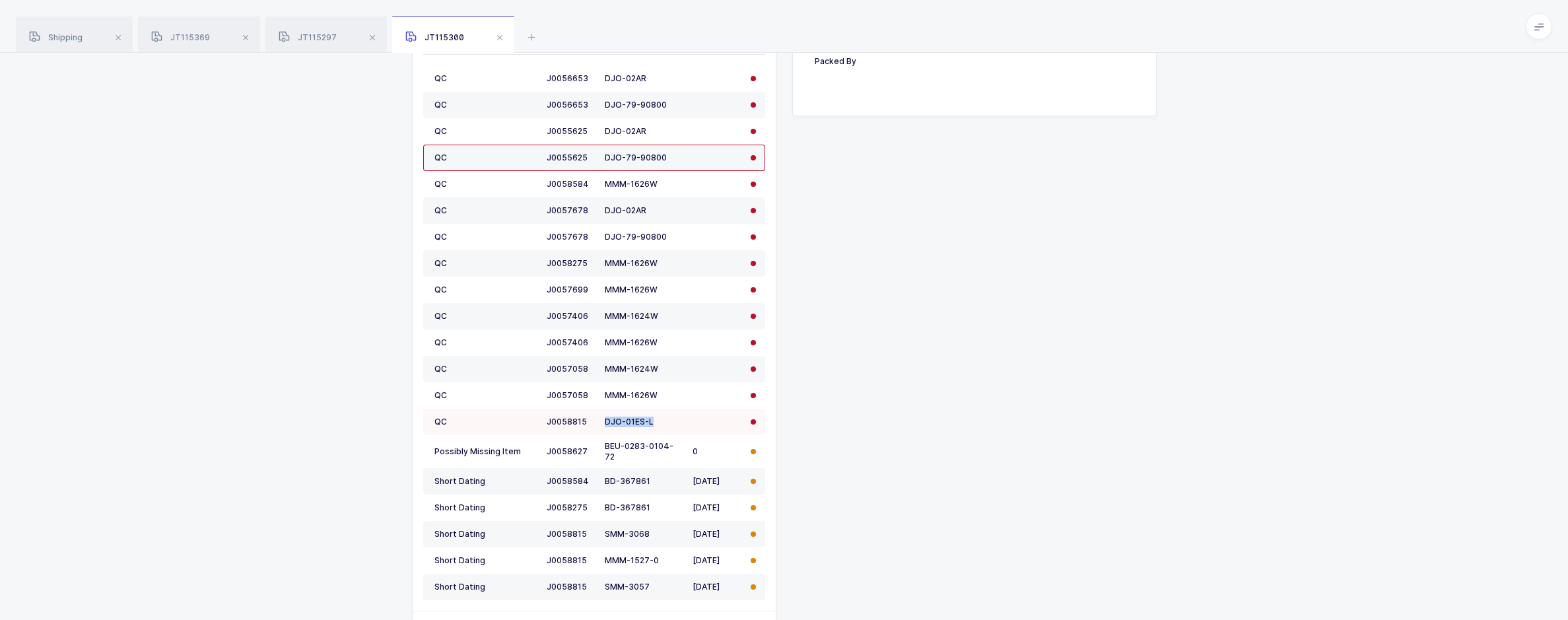
drag, startPoint x: 658, startPoint y: 424, endPoint x: 603, endPoint y: 421, distance: 55.1
click at [603, 421] on td "DJO-01ES-L" at bounding box center [644, 422] width 88 height 27
copy div "DJO-01ES-L"
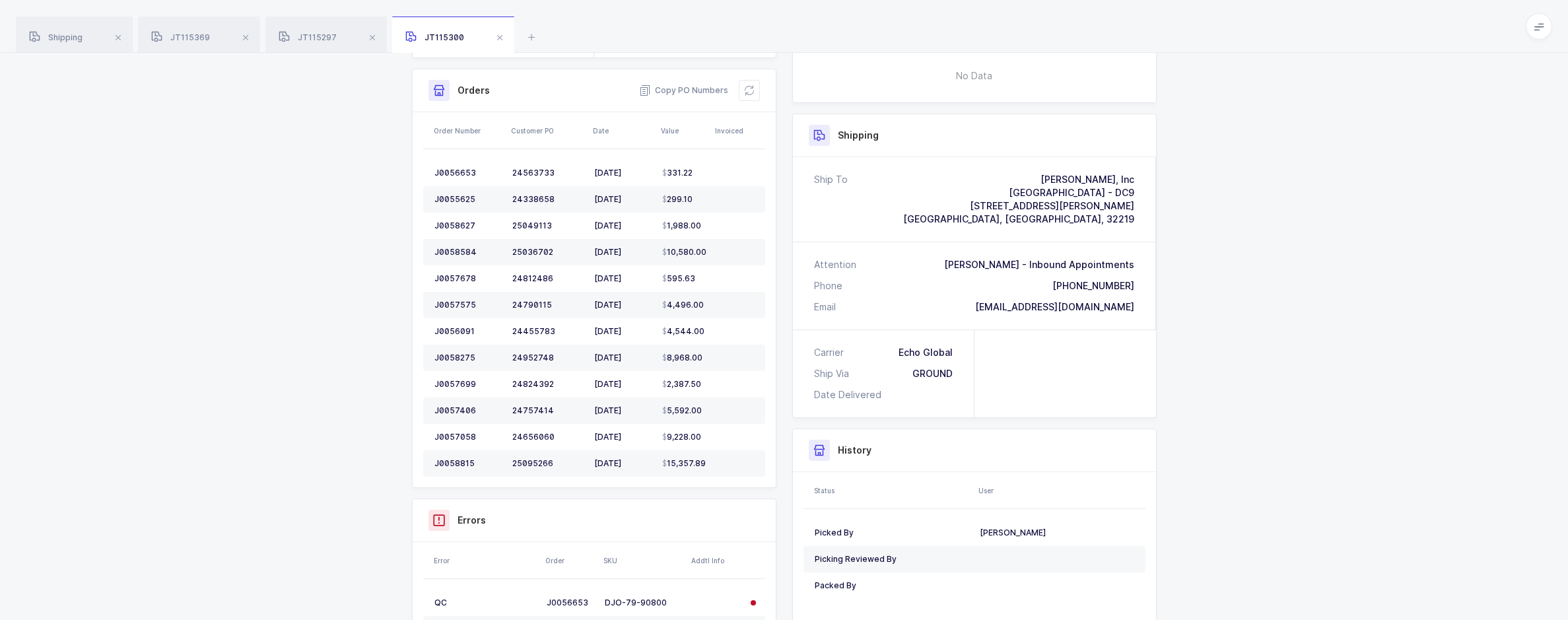
scroll to position [264, 0]
click at [750, 102] on button at bounding box center [749, 94] width 21 height 21
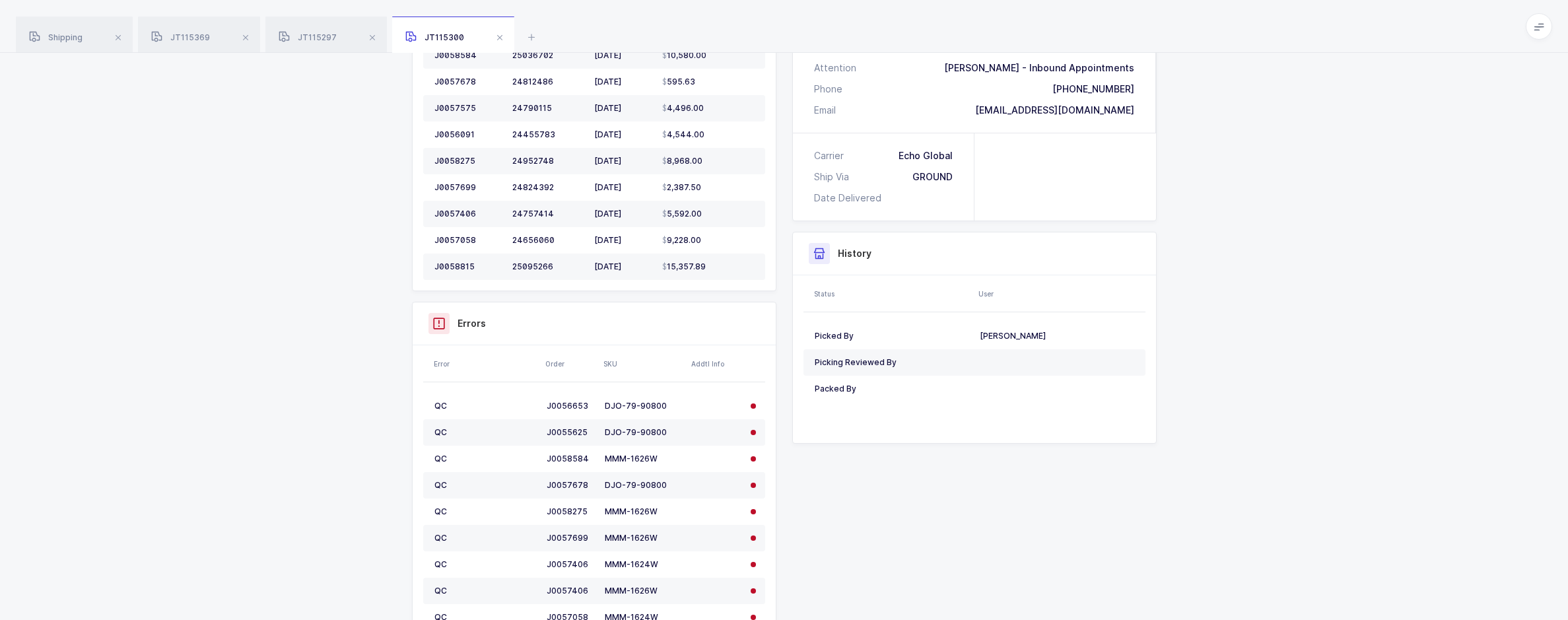
scroll to position [726, 0]
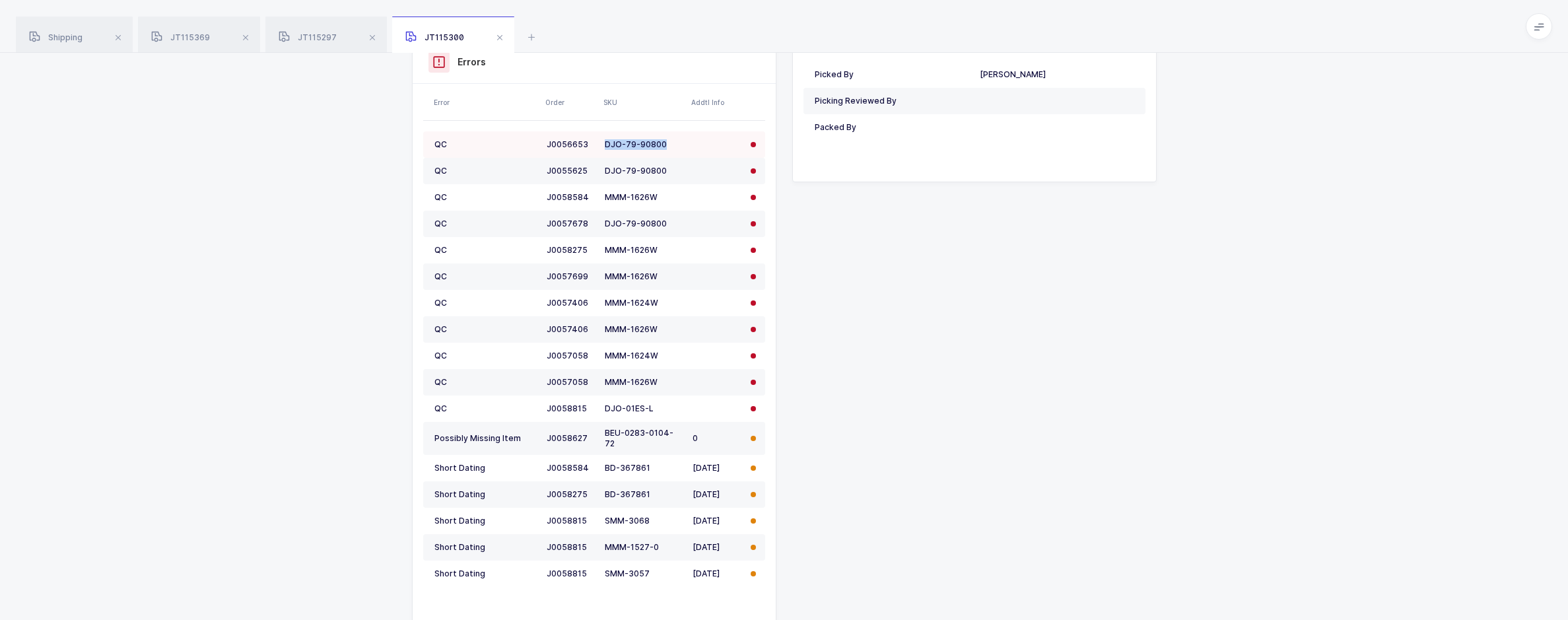
drag, startPoint x: 652, startPoint y: 146, endPoint x: 603, endPoint y: 148, distance: 49.0
click at [603, 148] on td "DJO-79-90800" at bounding box center [644, 145] width 88 height 27
copy div "DJO-79-90800"
